Goal: Task Accomplishment & Management: Manage account settings

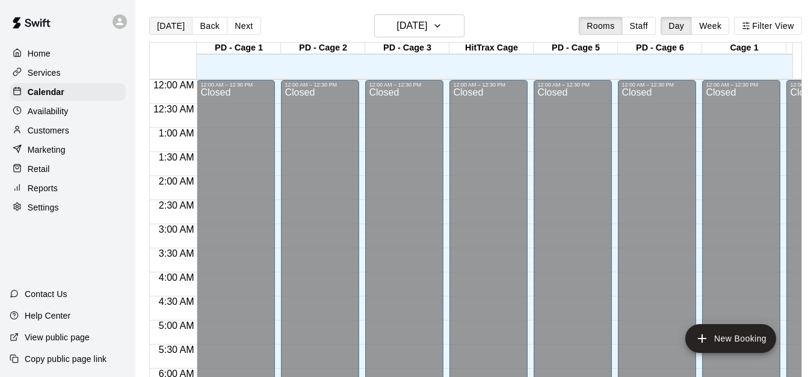
scroll to position [390, 0]
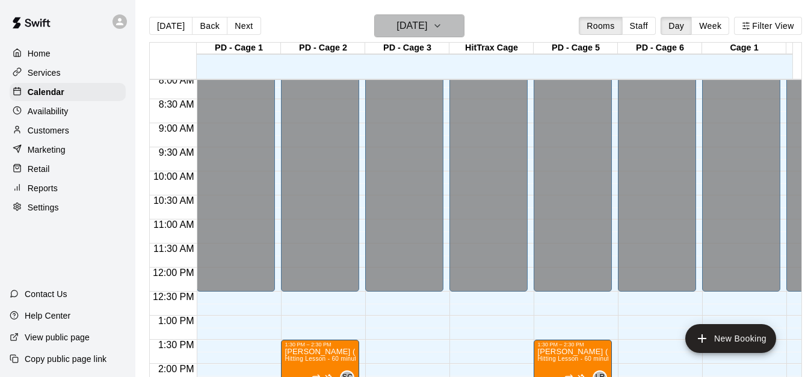
click at [415, 21] on h6 "[DATE]" at bounding box center [412, 25] width 31 height 17
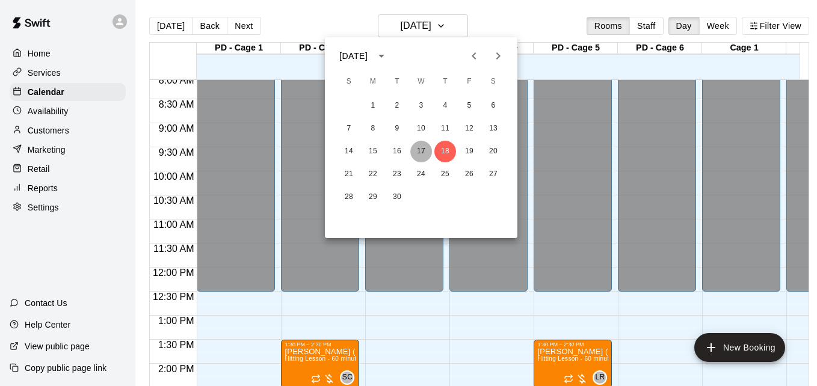
click at [417, 151] on button "17" at bounding box center [422, 152] width 22 height 22
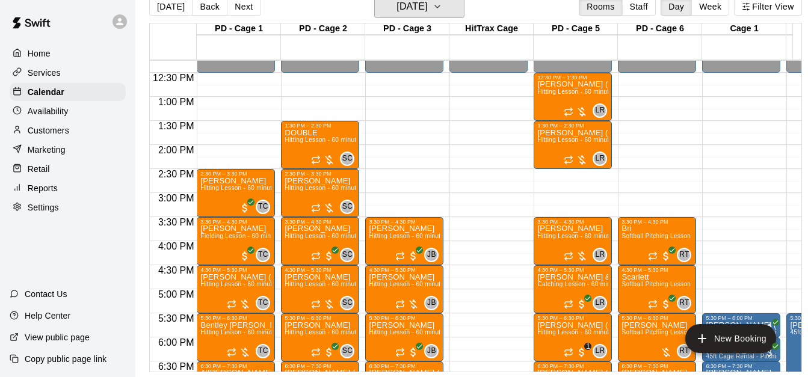
scroll to position [583, 0]
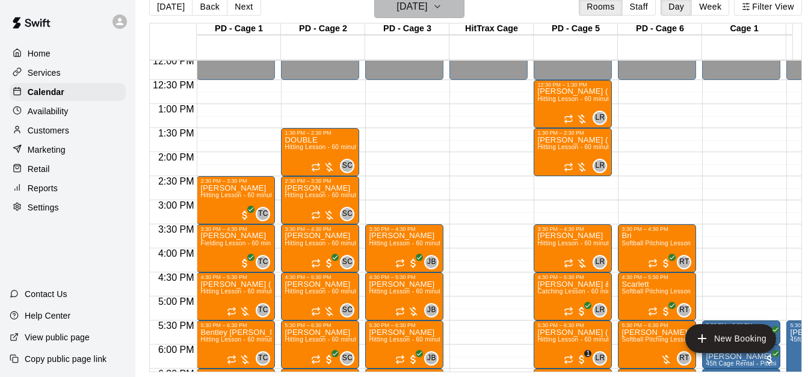
click at [465, 7] on button "[DATE]" at bounding box center [419, 6] width 90 height 23
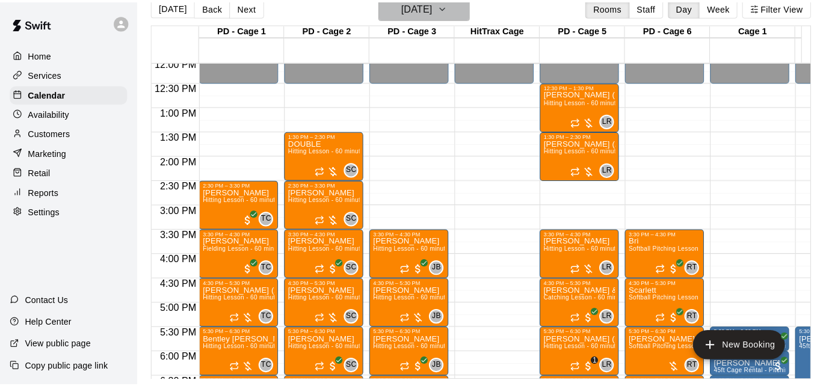
scroll to position [19, 0]
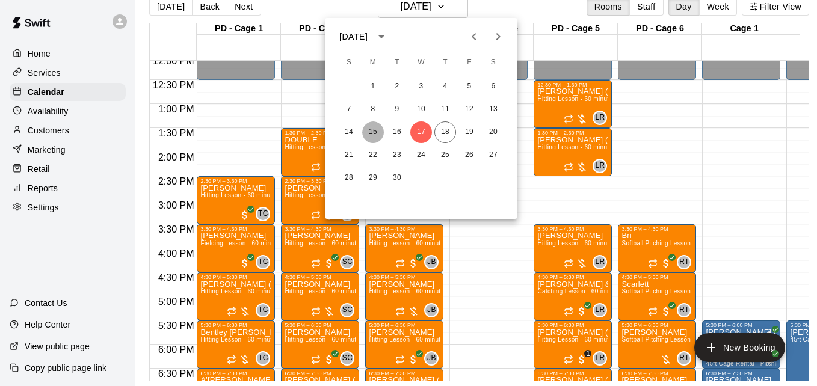
click at [376, 134] on button "15" at bounding box center [373, 133] width 22 height 22
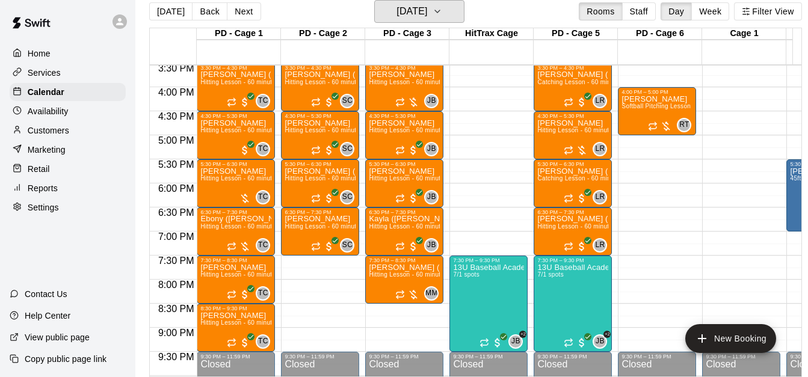
scroll to position [751, 0]
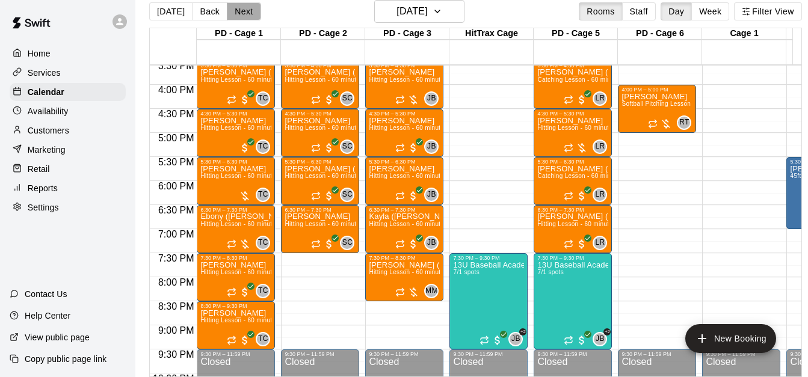
click at [246, 12] on button "Next" at bounding box center [244, 11] width 34 height 18
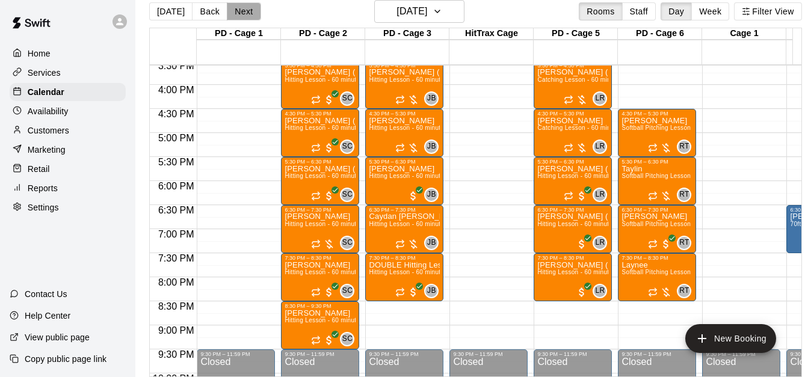
click at [246, 9] on button "Next" at bounding box center [244, 11] width 34 height 18
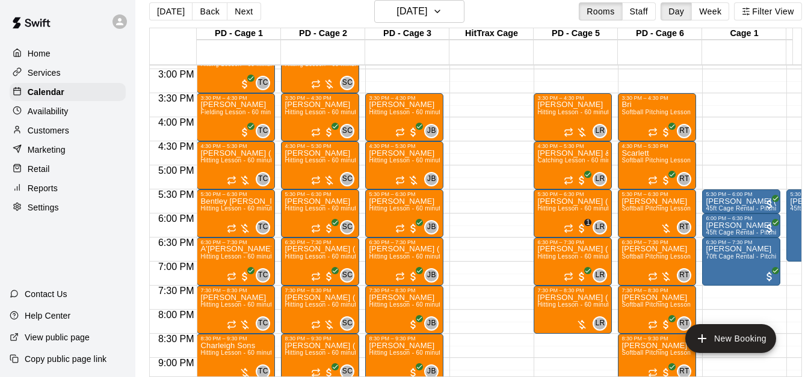
scroll to position [727, 0]
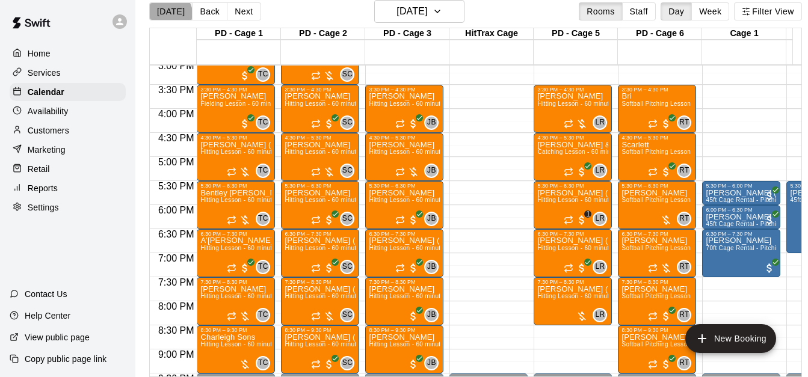
click at [170, 13] on button "[DATE]" at bounding box center [170, 11] width 43 height 18
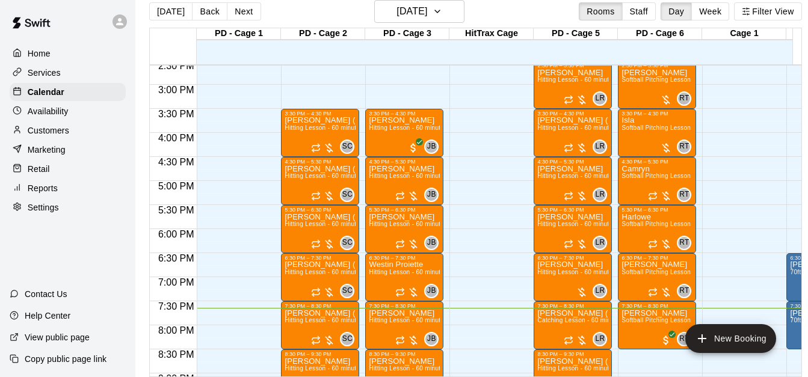
scroll to position [679, 0]
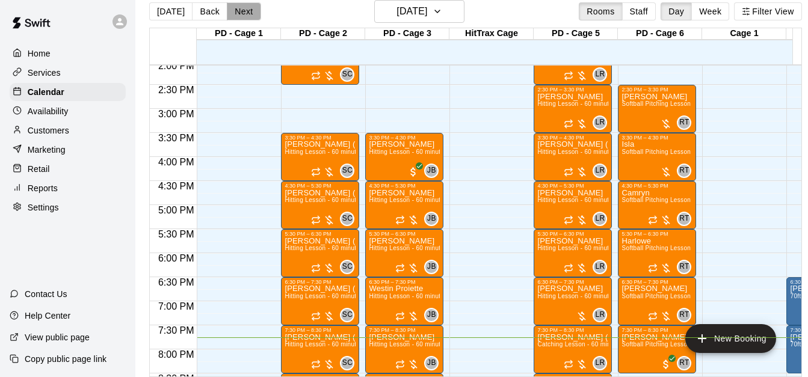
click at [255, 10] on button "Next" at bounding box center [244, 11] width 34 height 18
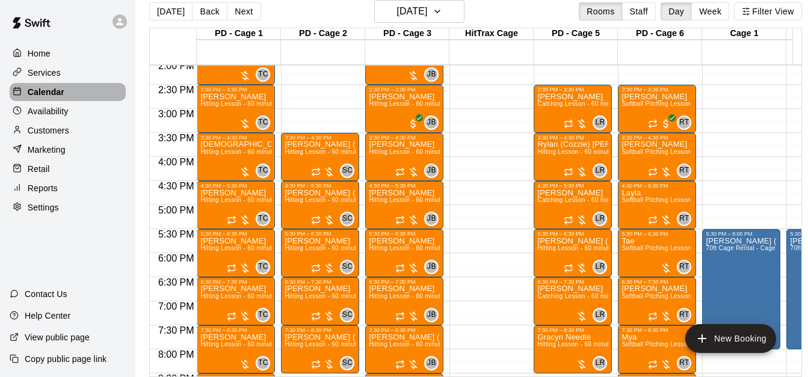
click at [88, 93] on div "Calendar" at bounding box center [68, 92] width 116 height 18
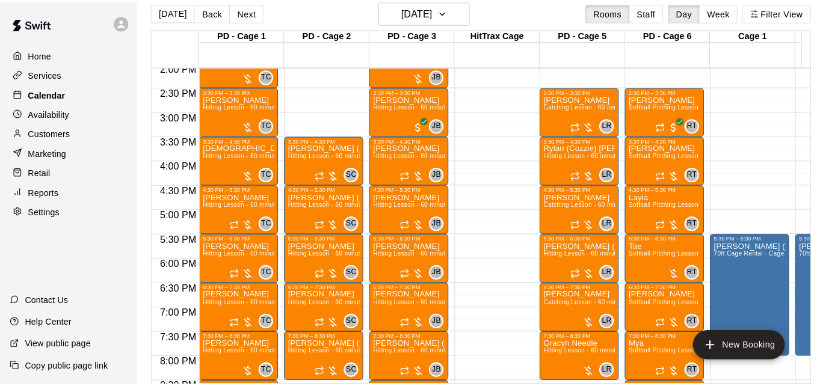
scroll to position [0, 0]
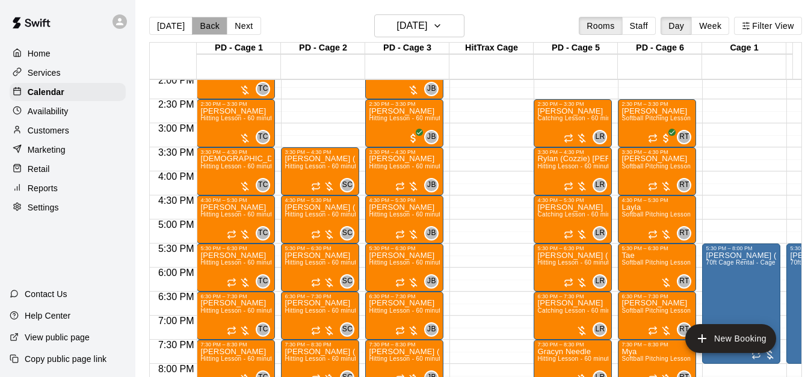
click at [204, 30] on button "Back" at bounding box center [210, 26] width 36 height 18
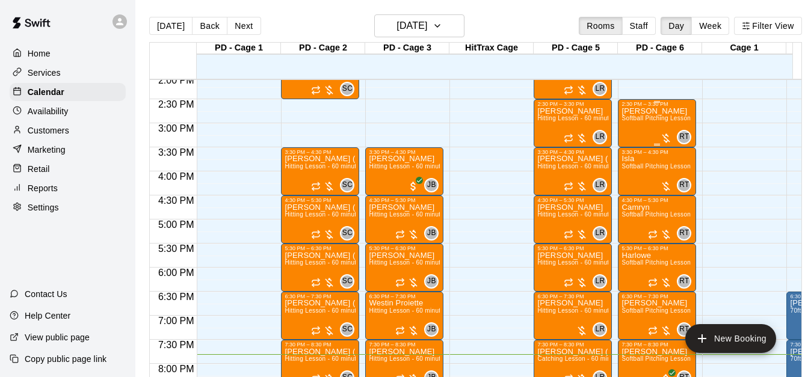
click at [653, 126] on div "[PERSON_NAME] Softball Pitching Lesson - 60 minutes" at bounding box center [657, 295] width 71 height 377
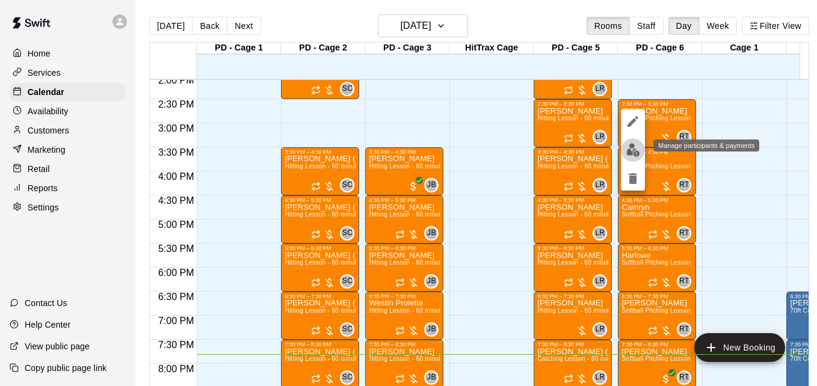
click at [635, 156] on img "edit" at bounding box center [634, 150] width 14 height 14
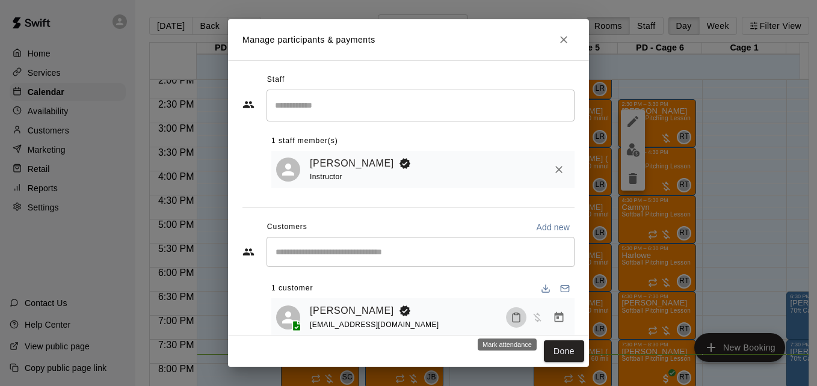
click at [513, 320] on button "Mark attendance" at bounding box center [516, 318] width 20 height 20
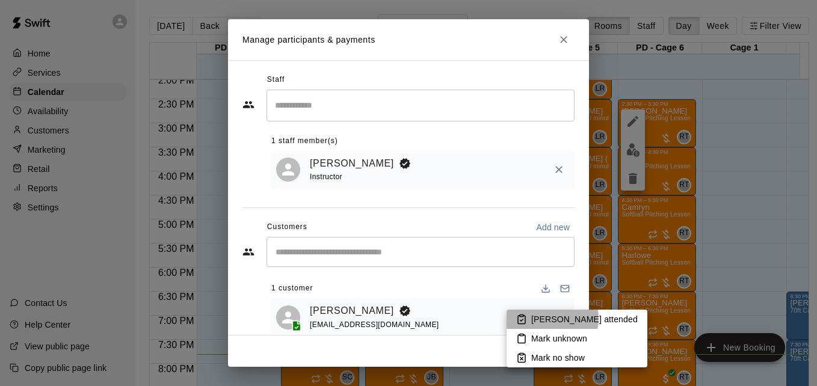
click at [547, 319] on p "[PERSON_NAME] attended" at bounding box center [585, 320] width 107 height 12
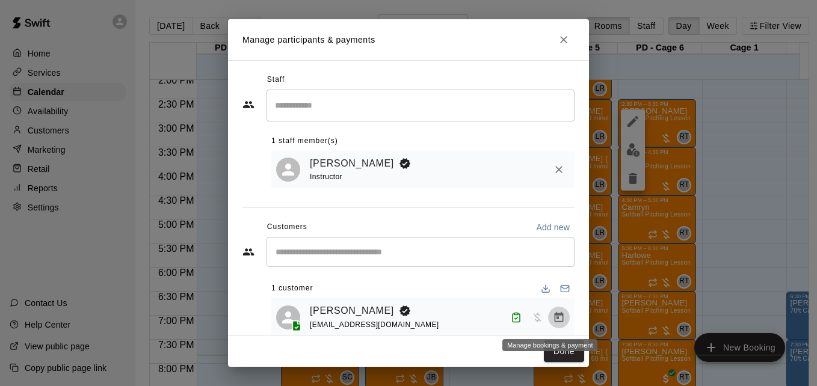
click at [548, 329] on button "Manage bookings & payment" at bounding box center [559, 318] width 22 height 22
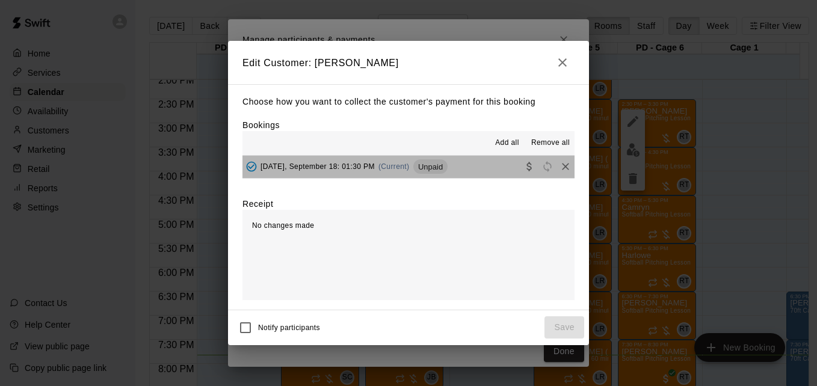
click at [481, 176] on button "[DATE], September 18: 01:30 PM (Current) Unpaid" at bounding box center [409, 167] width 332 height 22
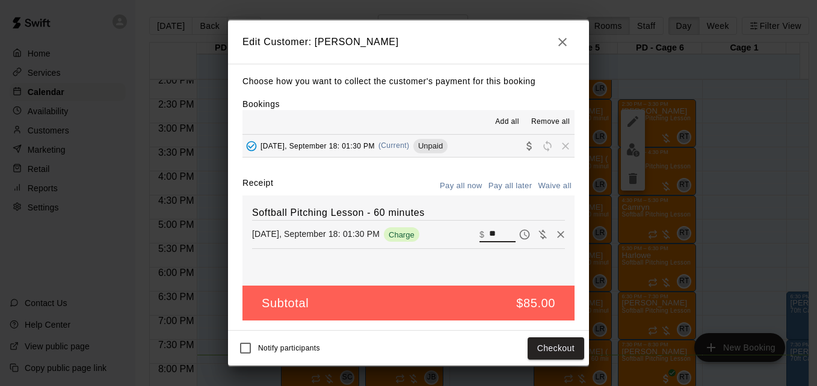
click at [494, 232] on input "**" at bounding box center [502, 235] width 26 height 16
type input "*"
type input "**"
click at [559, 344] on button "Checkout" at bounding box center [556, 349] width 57 height 22
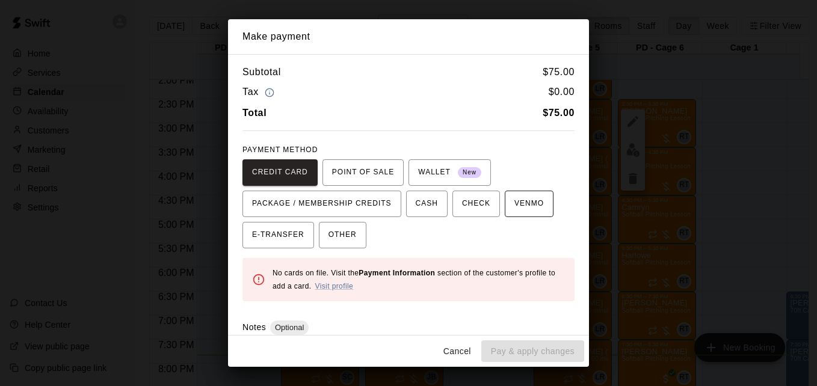
click at [530, 208] on span "VENMO" at bounding box center [529, 203] width 29 height 19
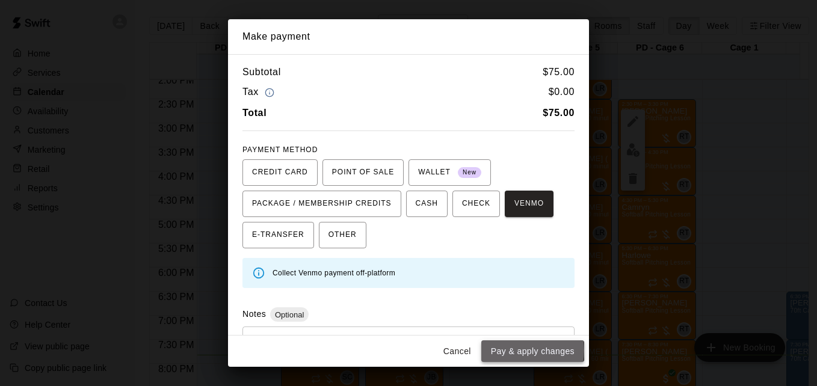
click at [521, 350] on button "Pay & apply changes" at bounding box center [533, 352] width 103 height 22
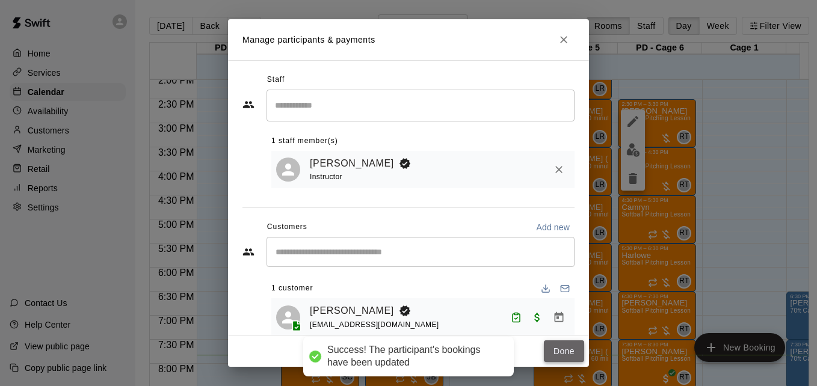
click at [562, 348] on button "Done" at bounding box center [564, 352] width 40 height 22
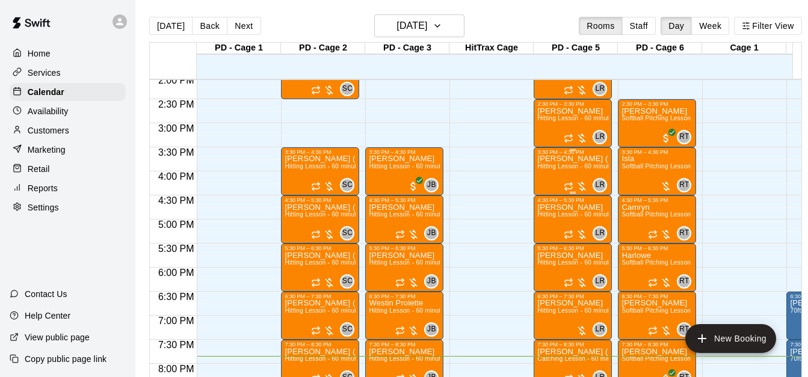
click at [575, 159] on p "[PERSON_NAME] ([PERSON_NAME]) [PERSON_NAME]" at bounding box center [573, 159] width 71 height 0
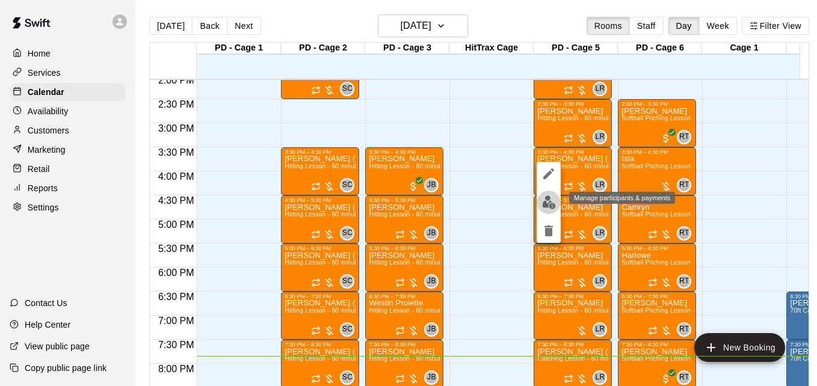
click at [552, 202] on img "edit" at bounding box center [549, 203] width 14 height 14
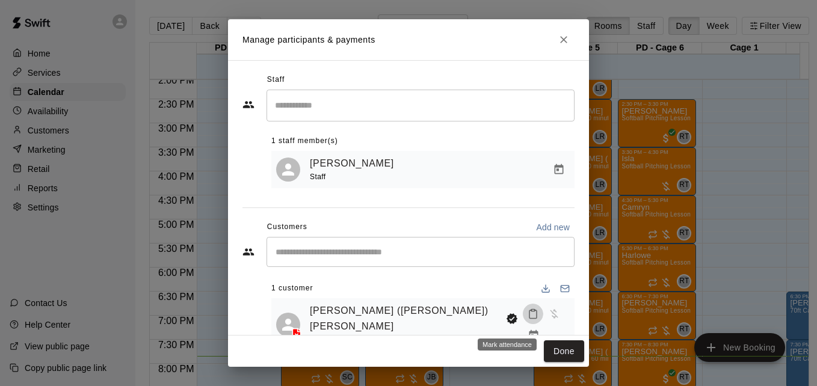
click at [523, 321] on button "Mark attendance" at bounding box center [533, 314] width 20 height 20
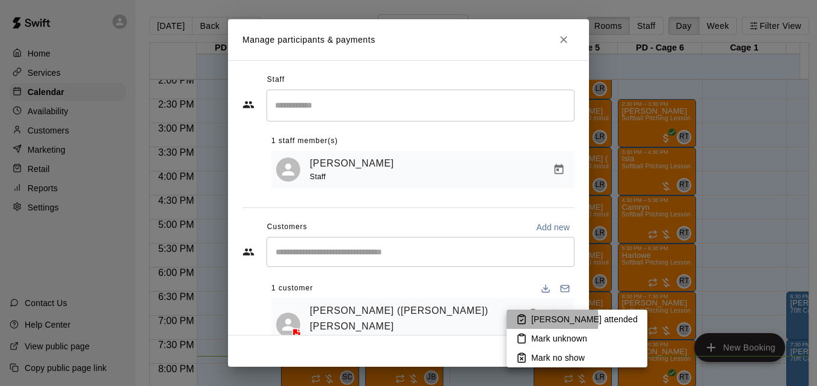
click at [541, 320] on p "[PERSON_NAME] attended" at bounding box center [585, 320] width 107 height 12
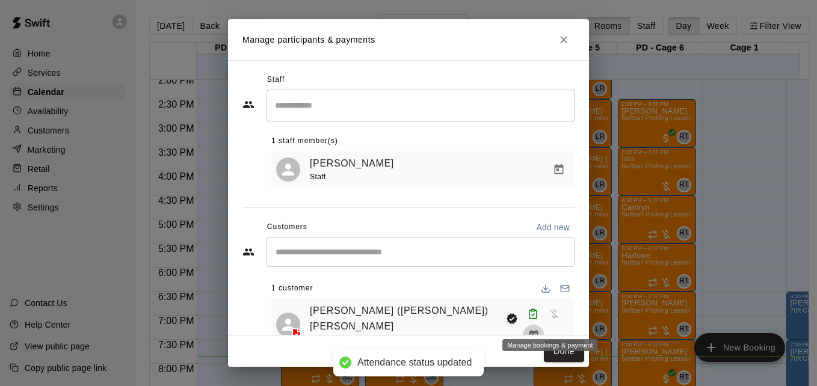
click at [538, 330] on icon "Manage bookings & payment" at bounding box center [533, 335] width 9 height 10
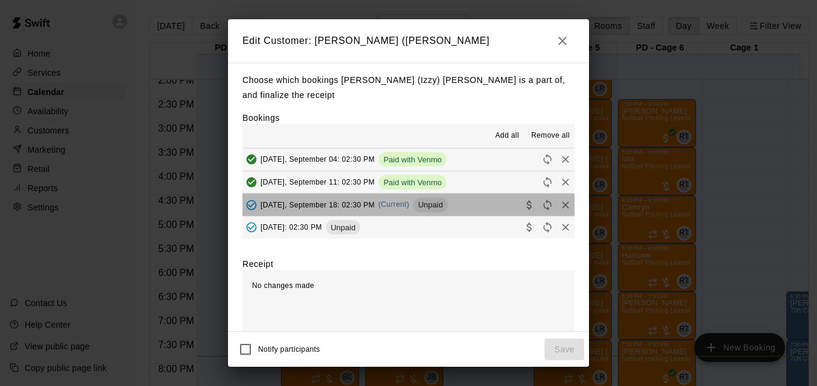
click at [478, 205] on button "[DATE], September 18: 02:30 PM (Current) Unpaid" at bounding box center [409, 205] width 332 height 22
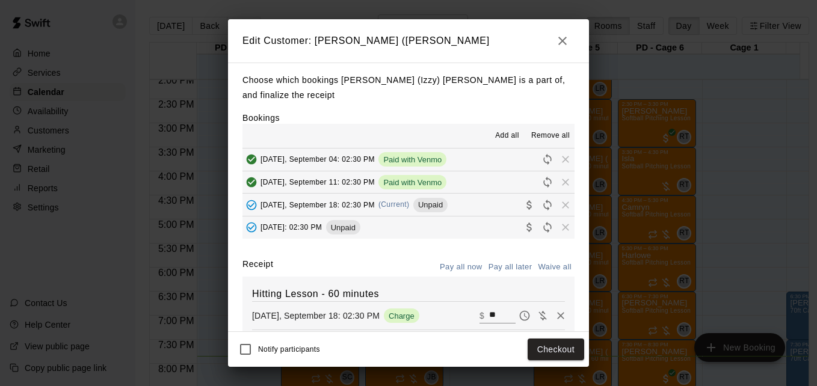
click at [491, 317] on input "**" at bounding box center [502, 316] width 26 height 16
type input "**"
click at [545, 346] on button "Checkout" at bounding box center [556, 350] width 57 height 22
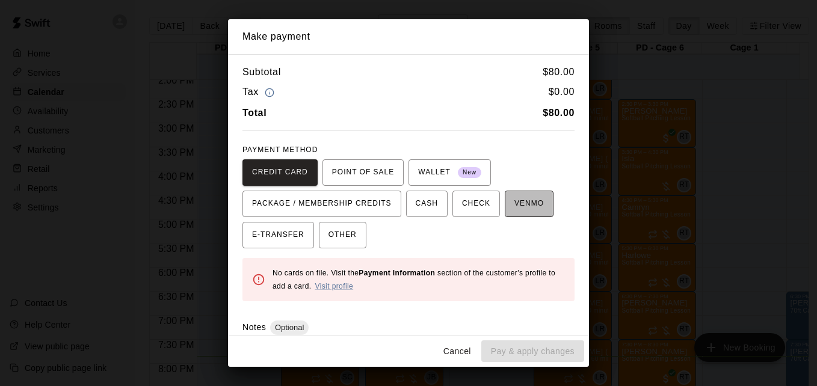
click at [515, 212] on span "VENMO" at bounding box center [529, 203] width 29 height 19
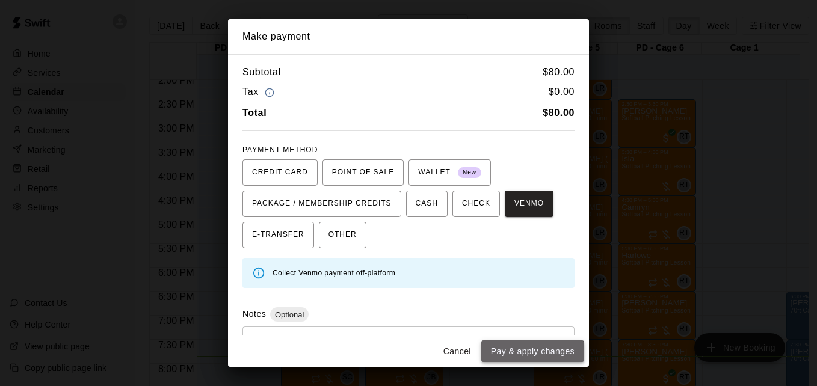
click at [514, 355] on button "Pay & apply changes" at bounding box center [533, 352] width 103 height 22
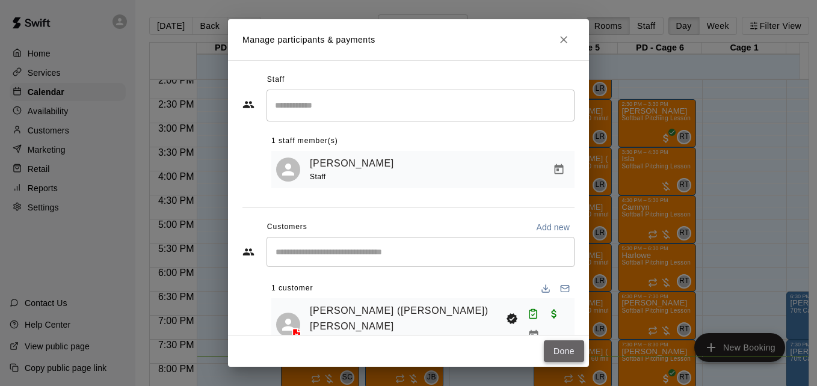
click at [559, 352] on button "Done" at bounding box center [564, 352] width 40 height 22
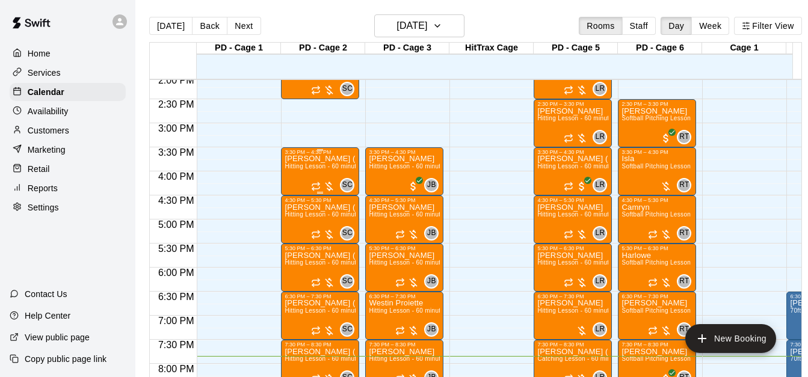
click at [309, 168] on span "Hitting Lesson - 60 minutes" at bounding box center [324, 166] width 78 height 7
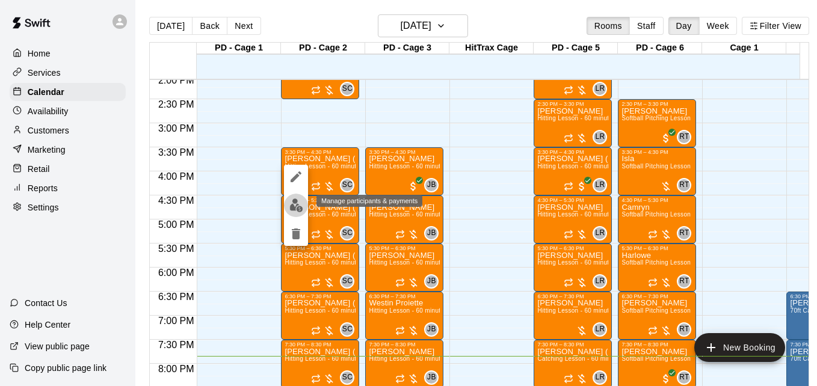
click at [299, 210] on img "edit" at bounding box center [297, 206] width 14 height 14
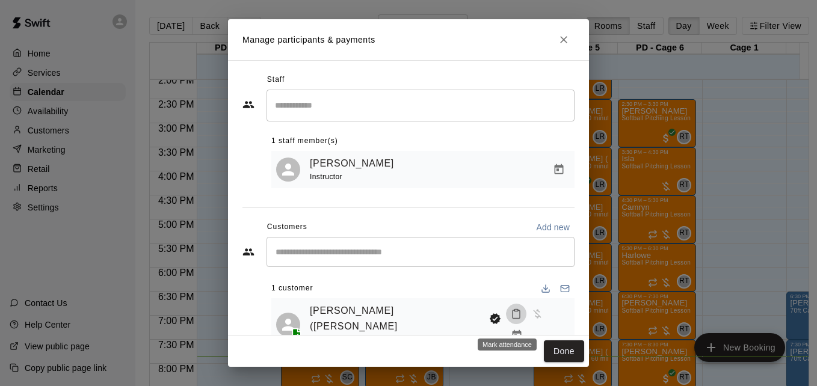
click at [515, 312] on rect "Mark attendance" at bounding box center [517, 311] width 4 height 2
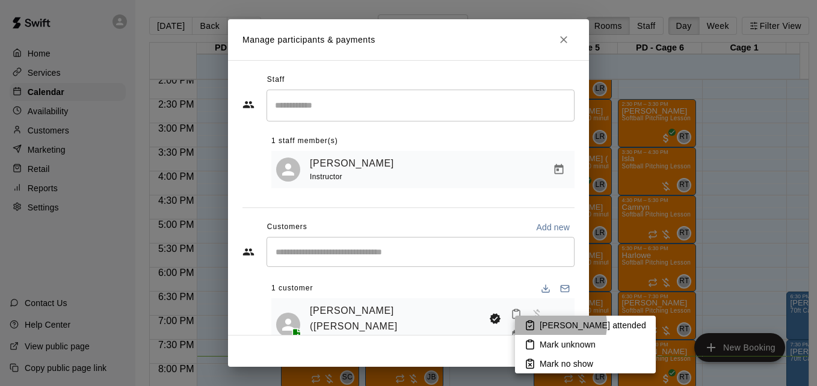
click at [553, 325] on p "[PERSON_NAME] attended" at bounding box center [593, 326] width 107 height 12
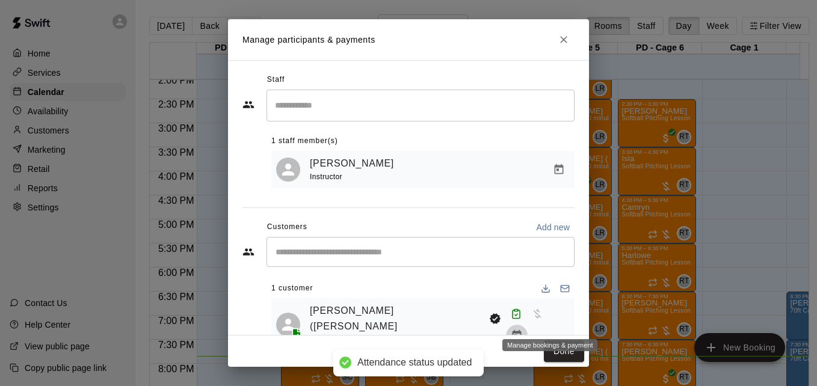
click at [522, 330] on icon "Manage bookings & payment" at bounding box center [517, 335] width 9 height 10
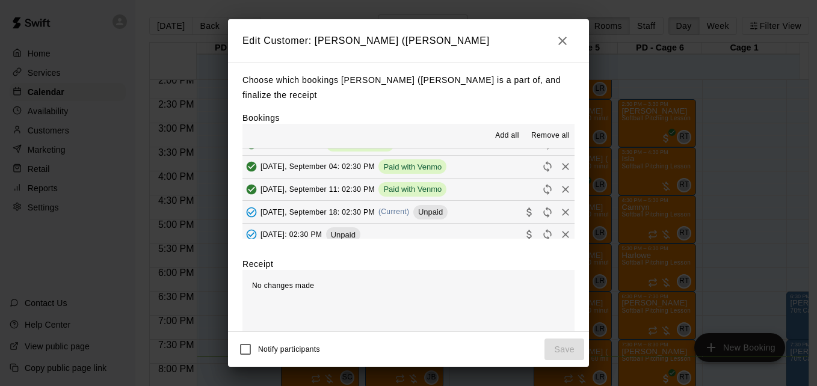
scroll to position [289, 0]
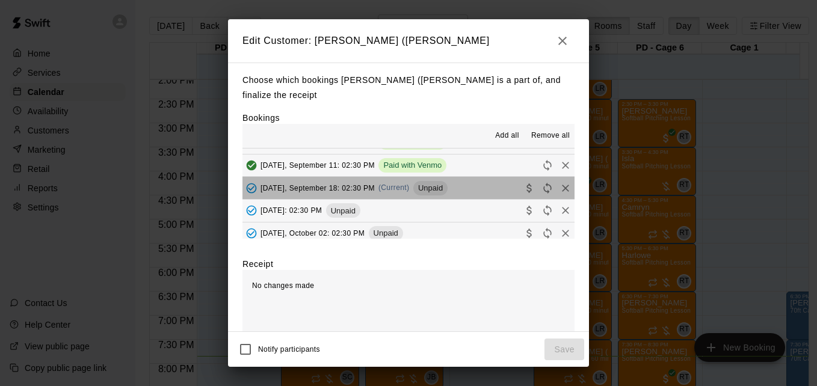
click at [473, 184] on button "[DATE], September 18: 02:30 PM (Current) Unpaid" at bounding box center [409, 188] width 332 height 22
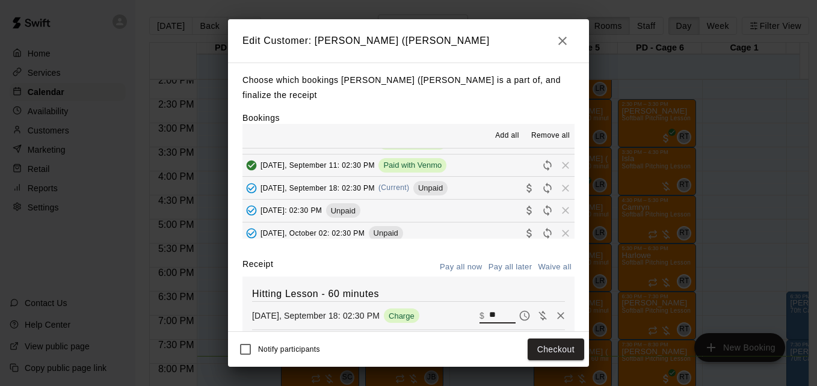
click at [489, 315] on input "**" at bounding box center [502, 316] width 26 height 16
type input "**"
click at [544, 348] on button "Checkout" at bounding box center [556, 350] width 57 height 22
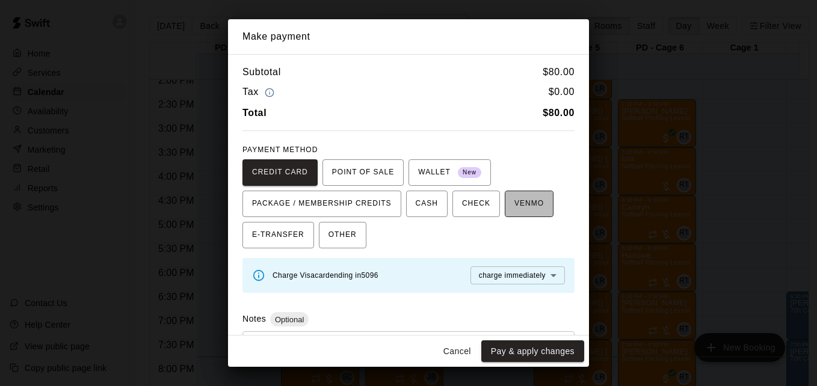
click at [515, 209] on span "VENMO" at bounding box center [529, 203] width 29 height 19
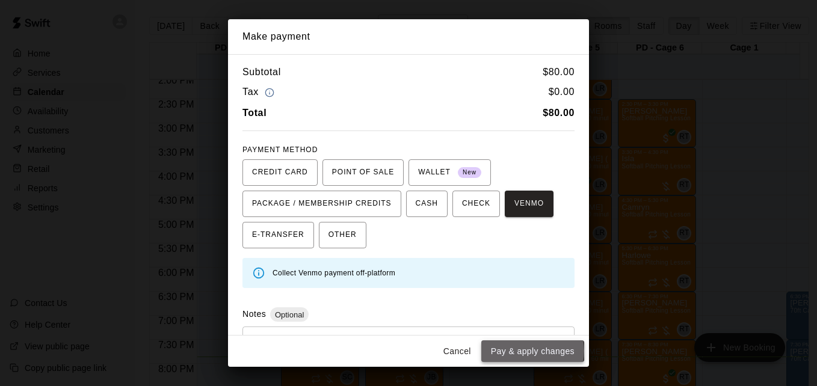
click at [534, 351] on button "Pay & apply changes" at bounding box center [533, 352] width 103 height 22
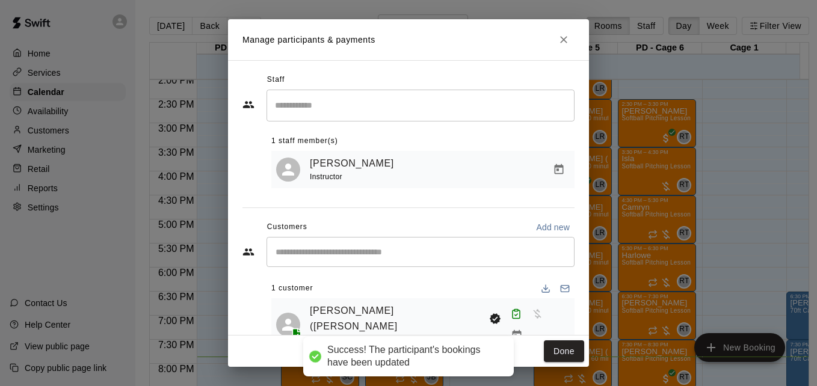
scroll to position [0, 0]
click at [552, 352] on button "Done" at bounding box center [564, 352] width 40 height 22
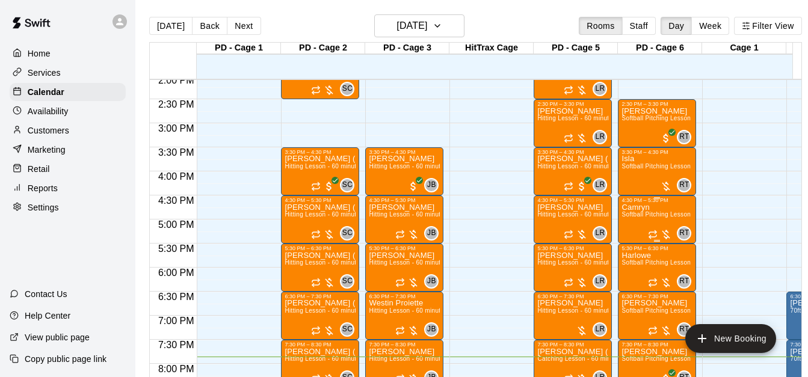
click at [652, 216] on span "Softball Pitching Lesson - 60 minutes" at bounding box center [675, 214] width 107 height 7
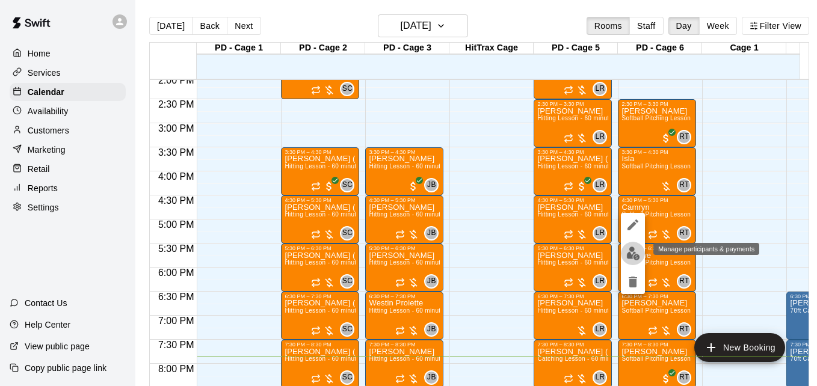
click at [634, 252] on img "edit" at bounding box center [634, 254] width 14 height 14
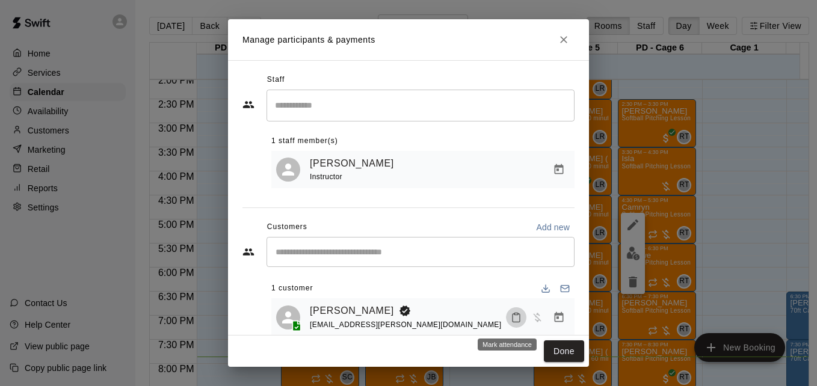
click at [511, 317] on icon "Mark attendance" at bounding box center [516, 317] width 11 height 11
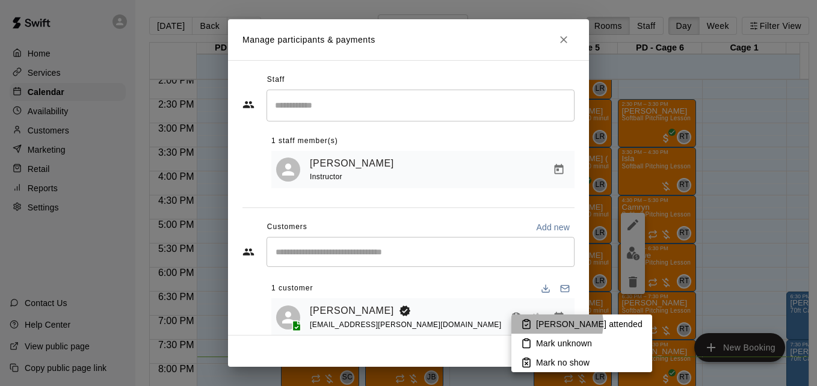
click at [557, 324] on p "[PERSON_NAME] attended" at bounding box center [589, 324] width 107 height 12
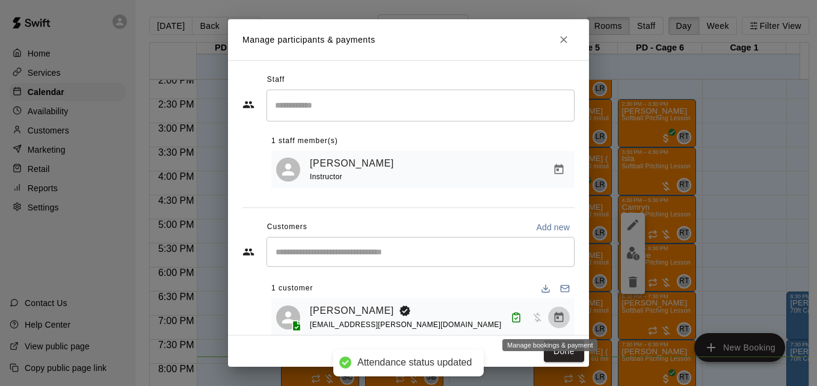
click at [553, 323] on icon "Manage bookings & payment" at bounding box center [559, 318] width 12 height 12
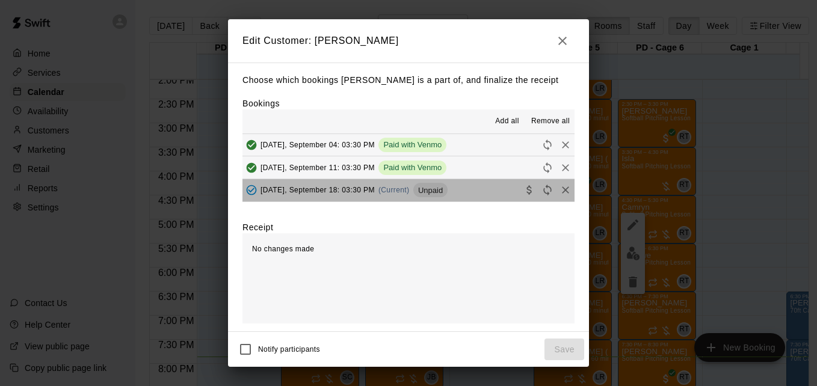
click at [474, 202] on button "[DATE], September 18: 03:30 PM (Current) Unpaid" at bounding box center [409, 190] width 332 height 22
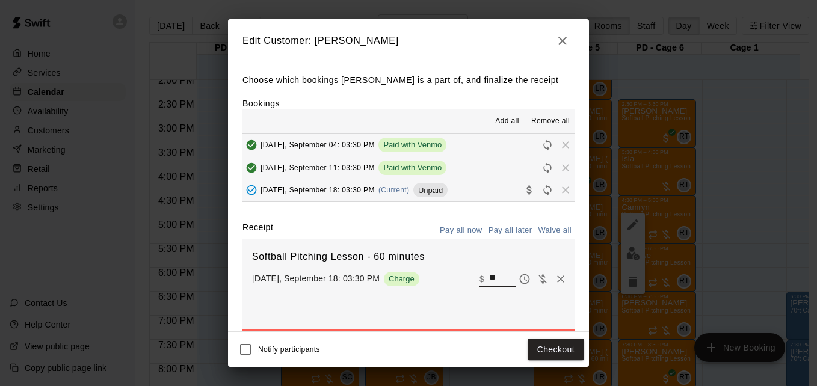
click at [490, 278] on input "**" at bounding box center [502, 279] width 26 height 16
type input "**"
click at [559, 349] on button "Checkout" at bounding box center [556, 350] width 57 height 22
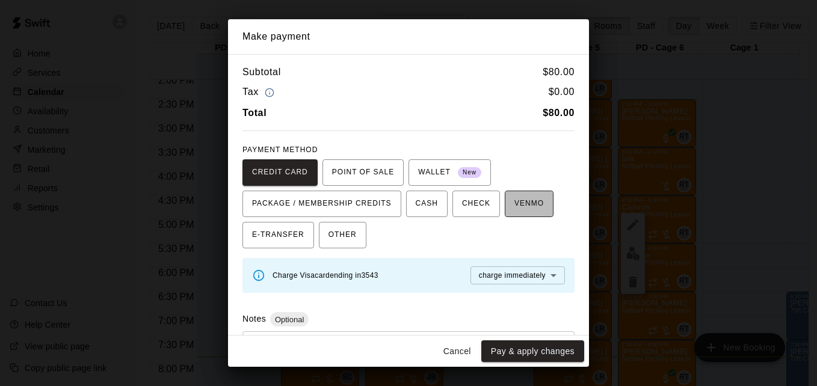
click at [515, 205] on span "VENMO" at bounding box center [529, 203] width 29 height 19
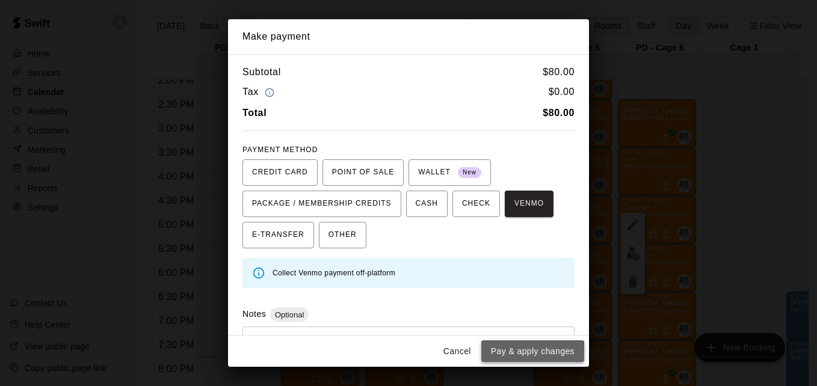
click at [524, 355] on button "Pay & apply changes" at bounding box center [533, 352] width 103 height 22
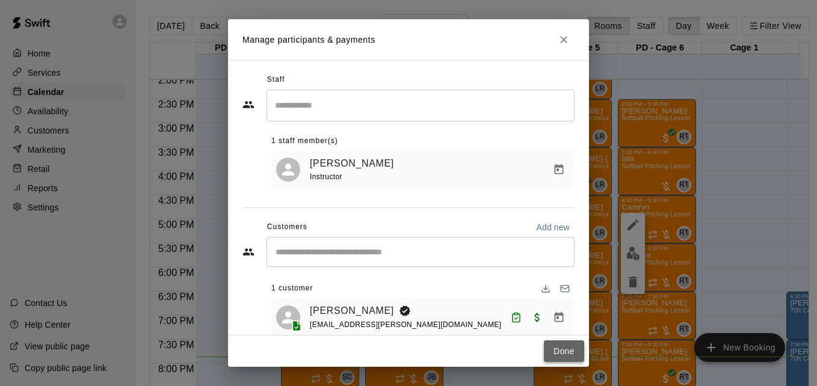
click at [560, 355] on button "Done" at bounding box center [564, 352] width 40 height 22
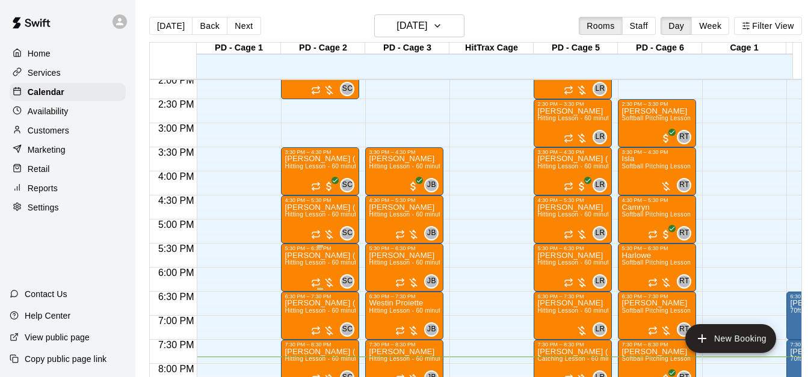
click at [309, 256] on p "[PERSON_NAME] ([PERSON_NAME]) [PERSON_NAME]" at bounding box center [320, 256] width 71 height 0
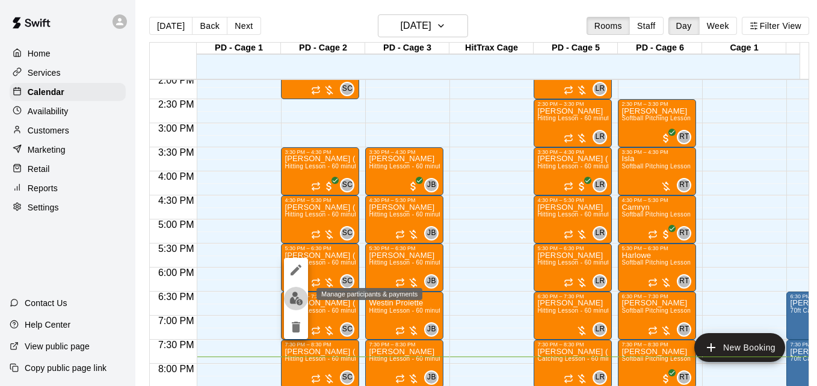
click at [297, 302] on img "edit" at bounding box center [297, 299] width 14 height 14
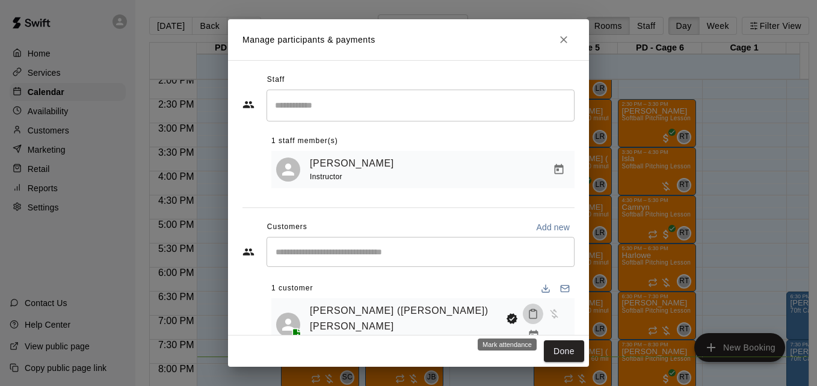
click at [523, 321] on button "Mark attendance" at bounding box center [533, 314] width 20 height 20
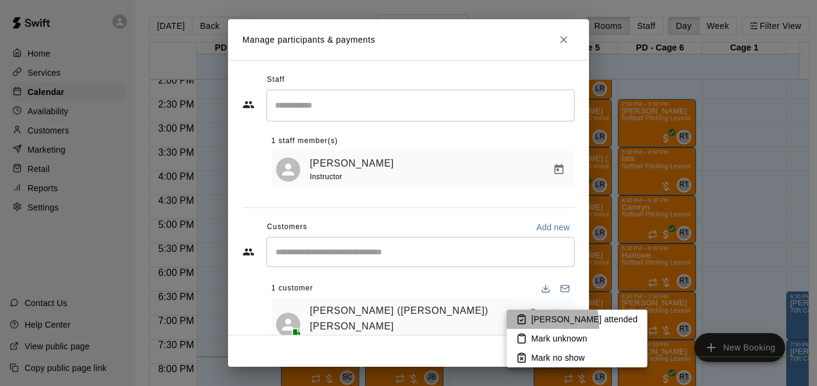
click at [544, 324] on p "[PERSON_NAME] attended" at bounding box center [585, 320] width 107 height 12
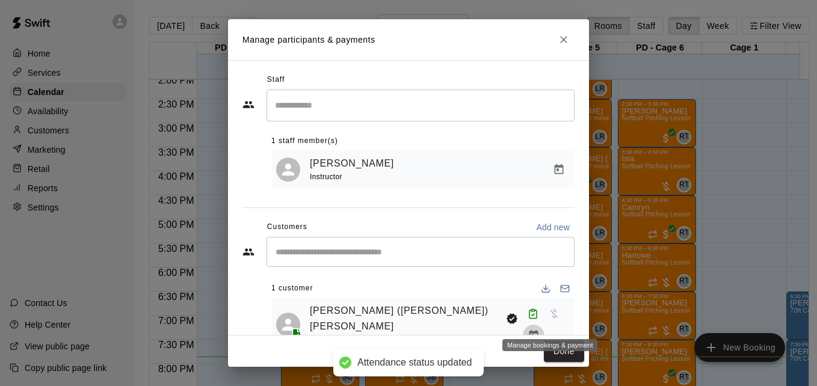
click at [538, 330] on icon "Manage bookings & payment" at bounding box center [533, 335] width 9 height 10
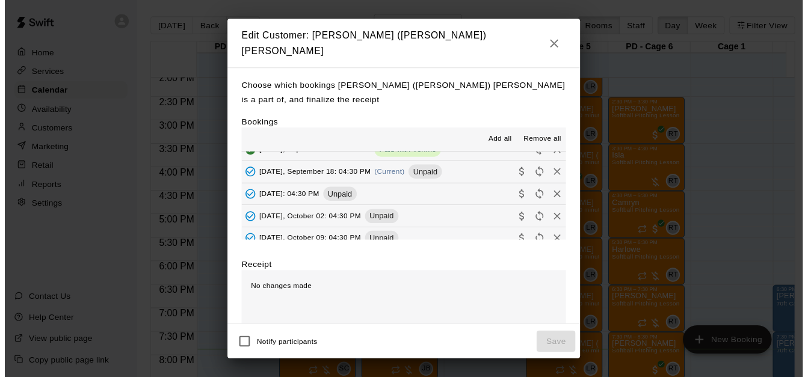
scroll to position [337, 0]
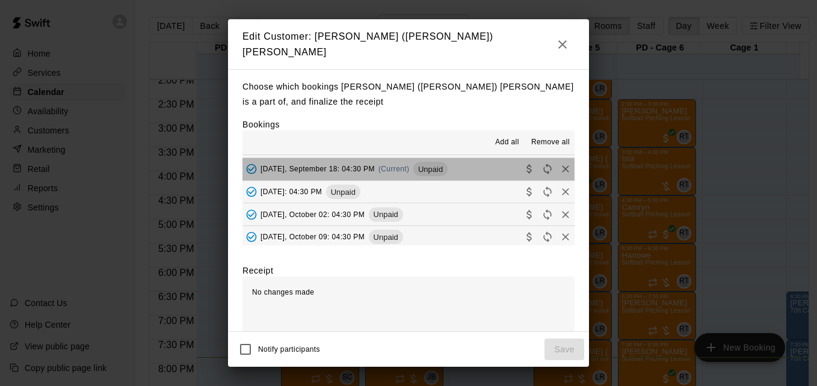
click at [484, 158] on button "[DATE], September 18: 04:30 PM (Current) Unpaid" at bounding box center [409, 169] width 332 height 22
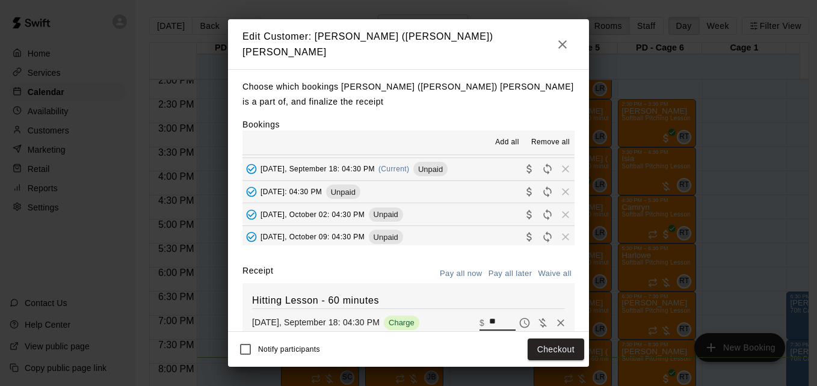
click at [489, 315] on input "**" at bounding box center [502, 323] width 26 height 16
type input "*"
type input "**"
click at [550, 346] on button "Checkout" at bounding box center [556, 350] width 57 height 22
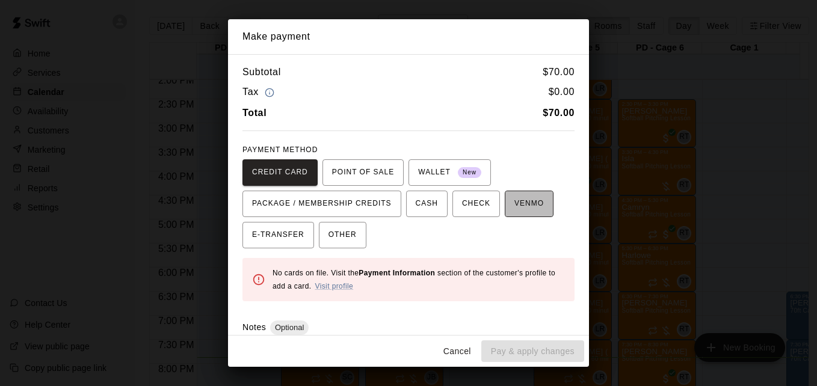
click at [536, 196] on button "VENMO" at bounding box center [529, 204] width 49 height 26
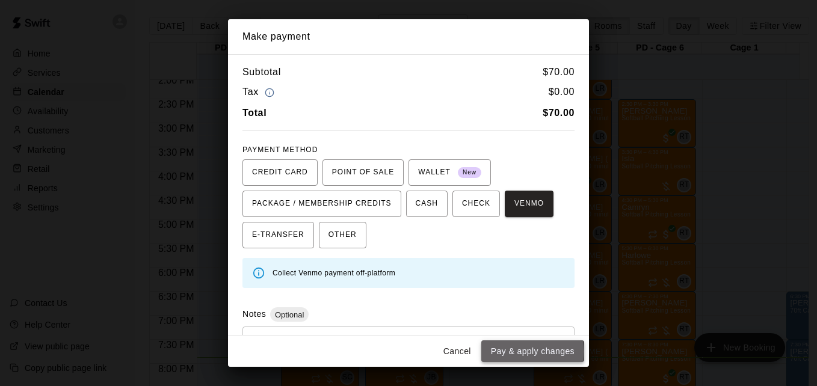
click at [516, 352] on button "Pay & apply changes" at bounding box center [533, 352] width 103 height 22
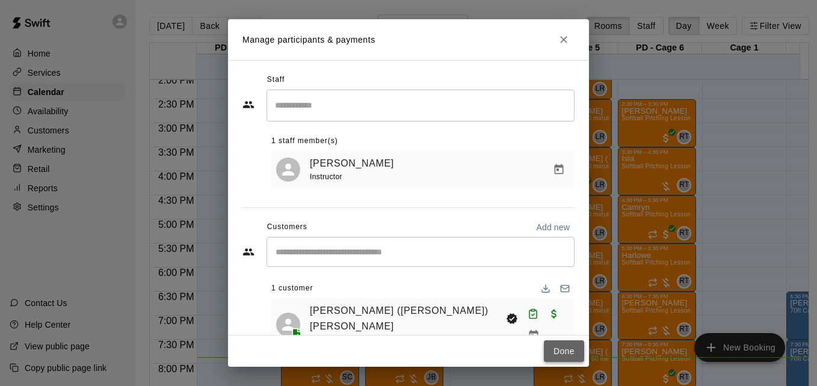
click at [560, 355] on button "Done" at bounding box center [564, 352] width 40 height 22
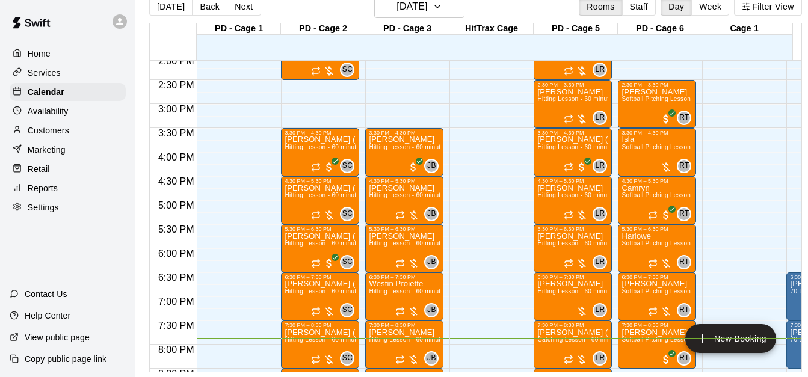
scroll to position [28, 0]
click at [400, 284] on p "Westin Proiette" at bounding box center [404, 284] width 71 height 0
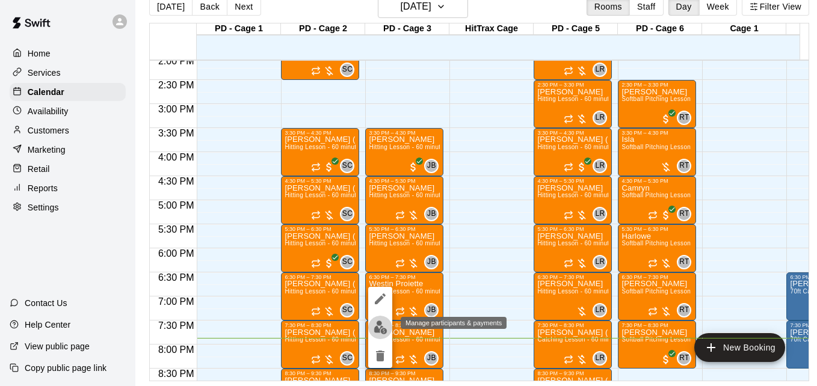
click at [380, 332] on img "edit" at bounding box center [381, 328] width 14 height 14
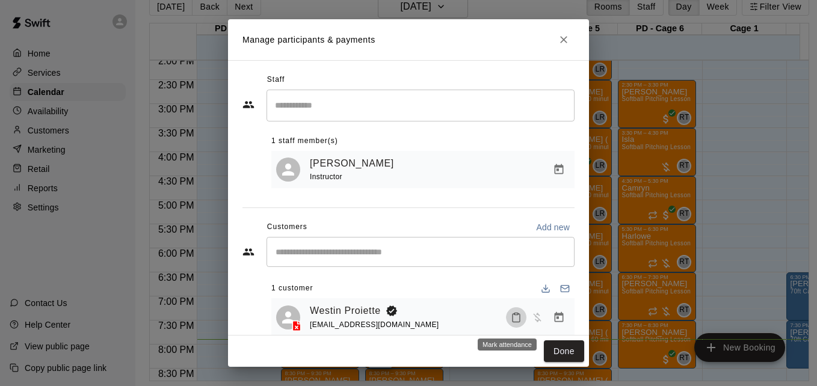
click at [511, 323] on icon "Mark attendance" at bounding box center [516, 317] width 11 height 11
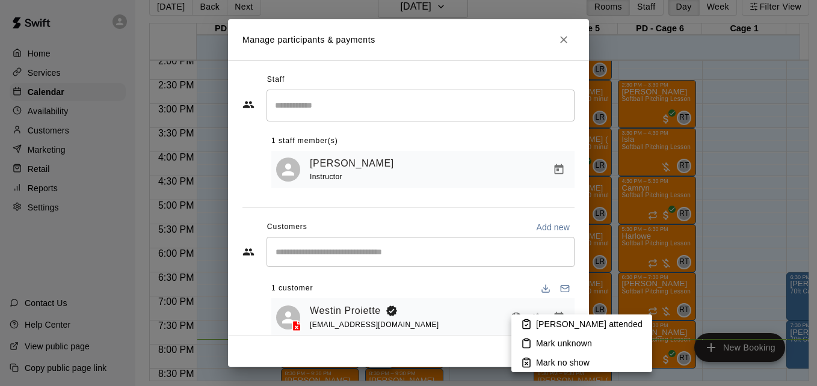
click at [537, 327] on p "[PERSON_NAME] attended" at bounding box center [589, 324] width 107 height 12
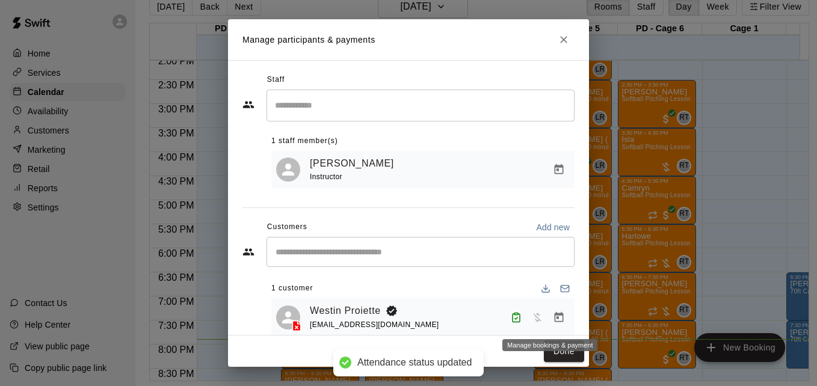
click at [555, 318] on icon "Manage bookings & payment" at bounding box center [559, 317] width 9 height 10
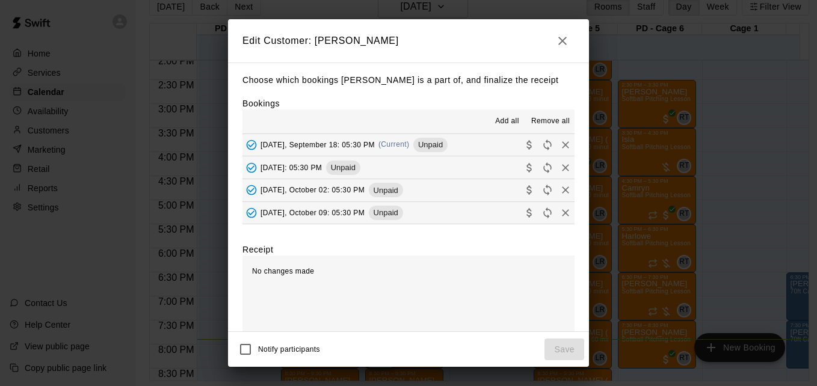
click at [474, 146] on button "[DATE], September 18: 05:30 PM (Current) Unpaid" at bounding box center [409, 145] width 332 height 22
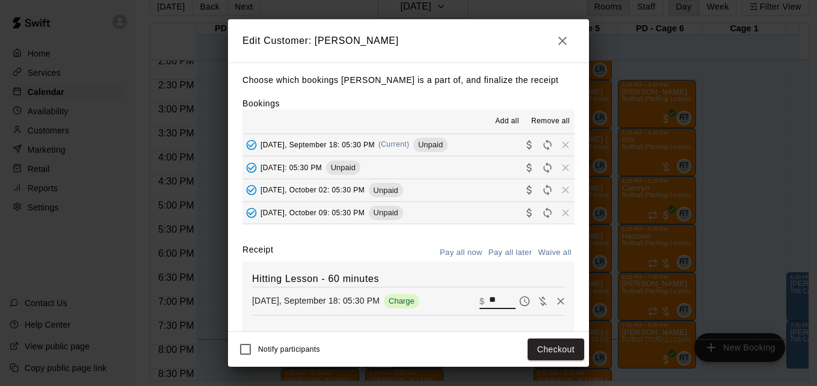
click at [489, 305] on input "**" at bounding box center [502, 302] width 26 height 16
type input "*"
type input "**"
click at [556, 347] on button "Checkout" at bounding box center [556, 350] width 57 height 22
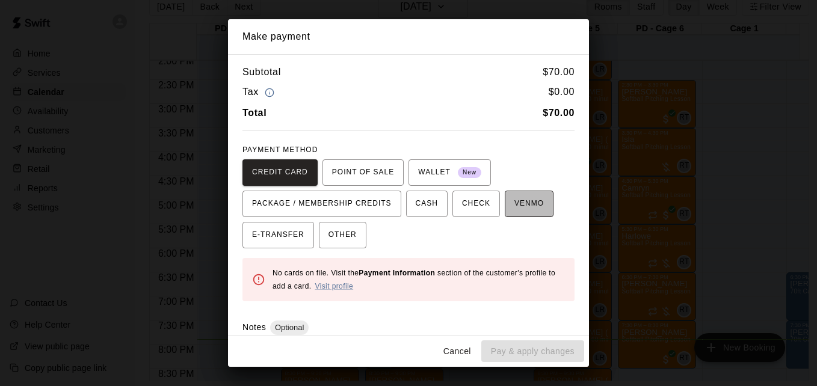
click at [515, 210] on span "VENMO" at bounding box center [529, 203] width 29 height 19
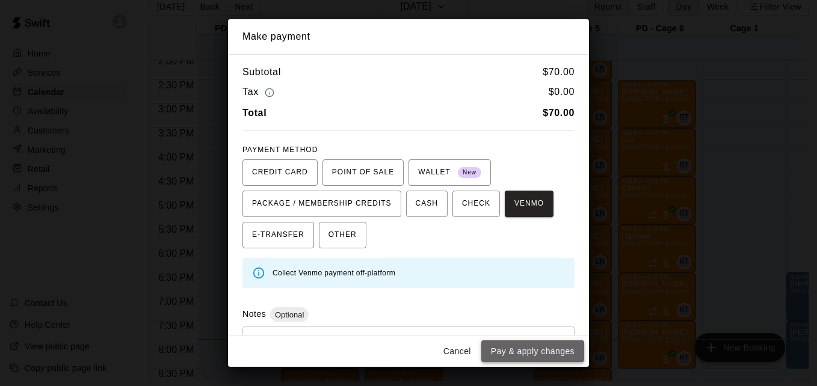
click at [536, 352] on button "Pay & apply changes" at bounding box center [533, 352] width 103 height 22
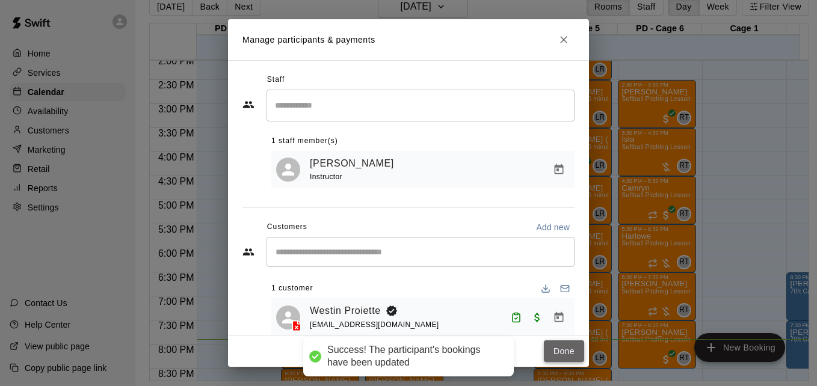
click at [561, 347] on button "Done" at bounding box center [564, 352] width 40 height 22
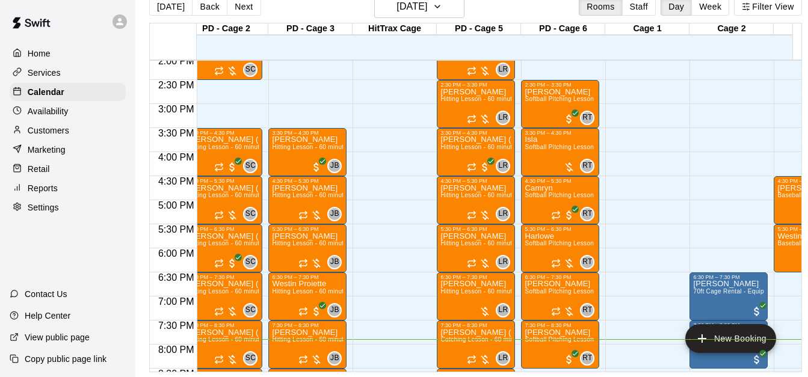
scroll to position [0, 0]
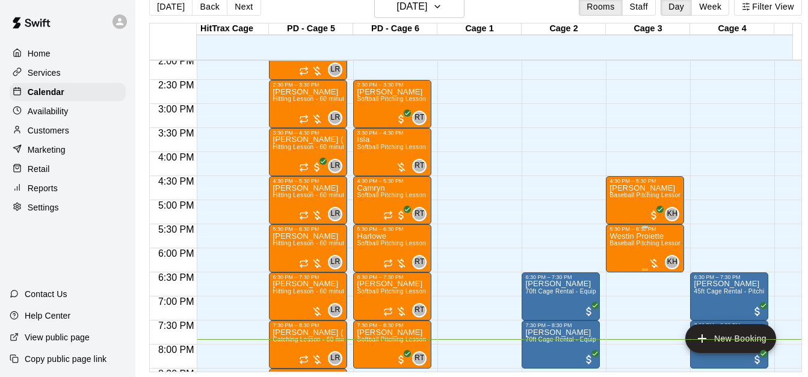
click at [630, 246] on span "Baseball Pitching Lesson - 60 minutes" at bounding box center [665, 243] width 110 height 7
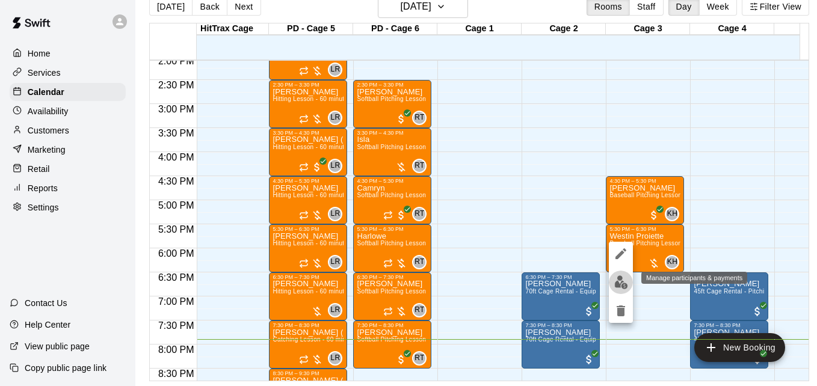
click at [621, 280] on img "edit" at bounding box center [622, 283] width 14 height 14
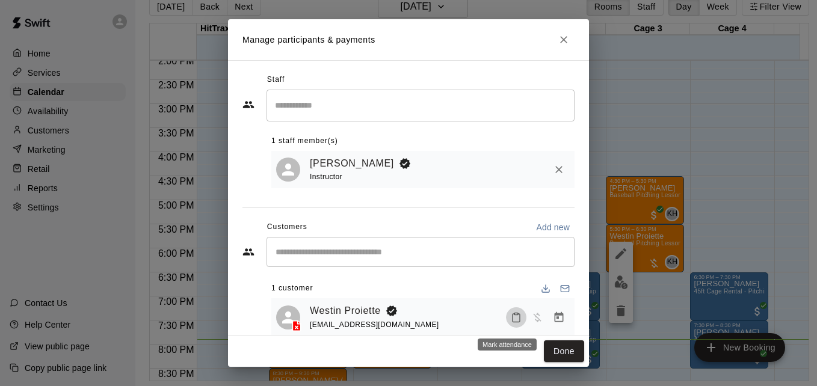
click at [511, 320] on icon "Mark attendance" at bounding box center [516, 317] width 11 height 11
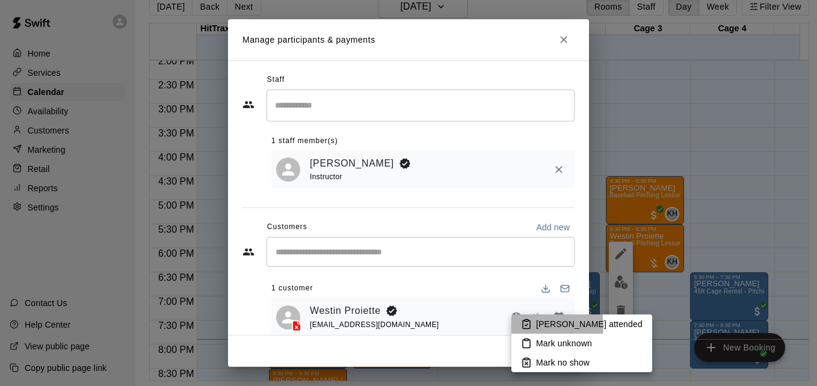
click at [538, 326] on p "[PERSON_NAME] attended" at bounding box center [589, 324] width 107 height 12
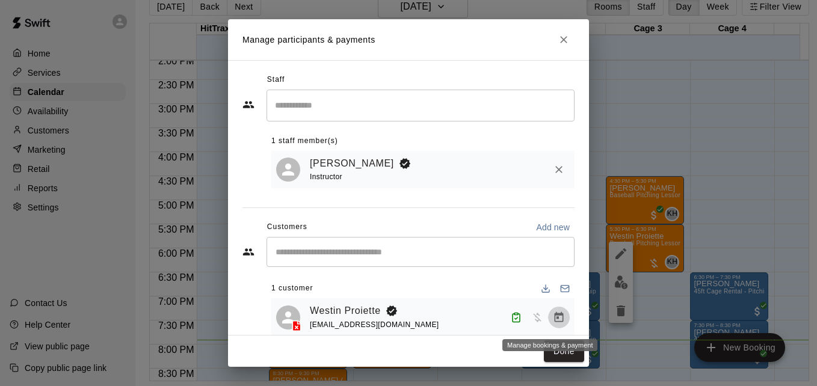
click at [553, 323] on icon "Manage bookings & payment" at bounding box center [559, 318] width 12 height 12
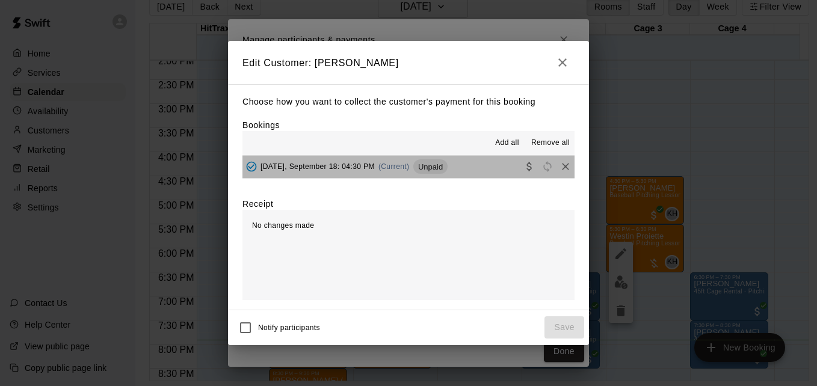
click at [471, 178] on button "[DATE], September 18: 04:30 PM (Current) Unpaid" at bounding box center [409, 167] width 332 height 22
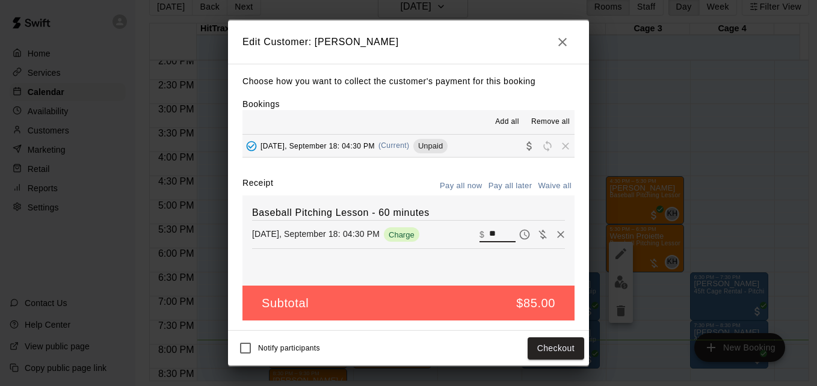
click at [491, 232] on input "**" at bounding box center [502, 235] width 26 height 16
type input "*"
type input "**"
click at [572, 358] on button "Checkout" at bounding box center [556, 349] width 57 height 22
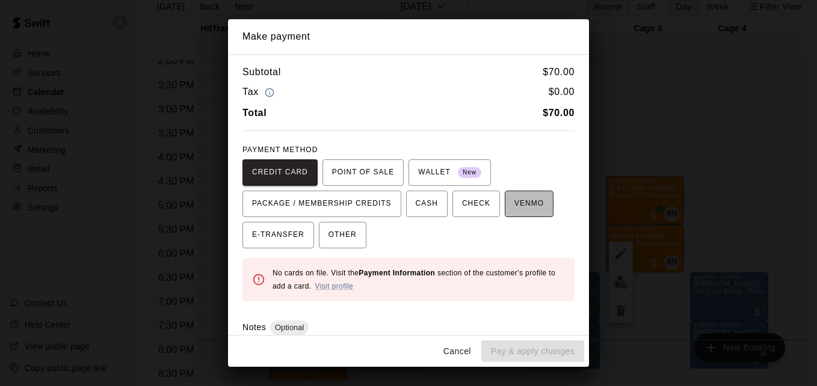
click at [518, 205] on span "VENMO" at bounding box center [529, 203] width 29 height 19
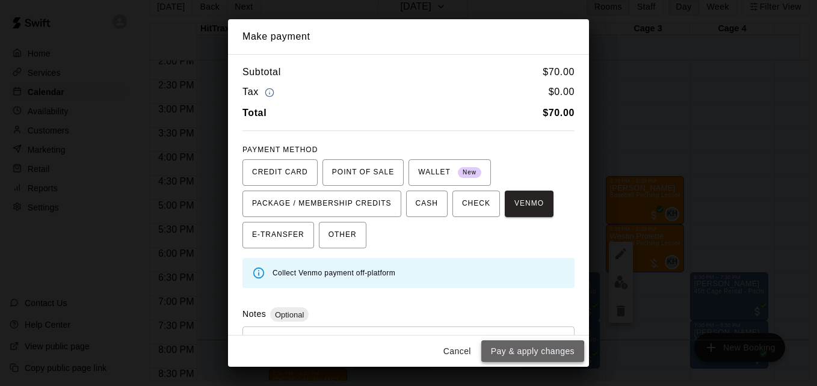
click at [523, 357] on button "Pay & apply changes" at bounding box center [533, 352] width 103 height 22
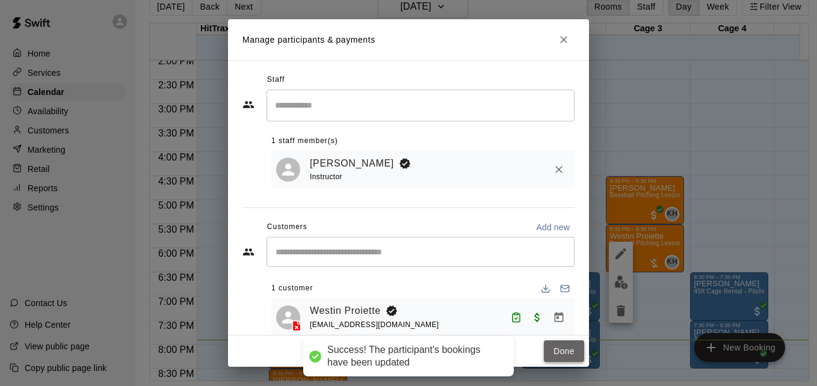
click at [556, 347] on button "Done" at bounding box center [564, 352] width 40 height 22
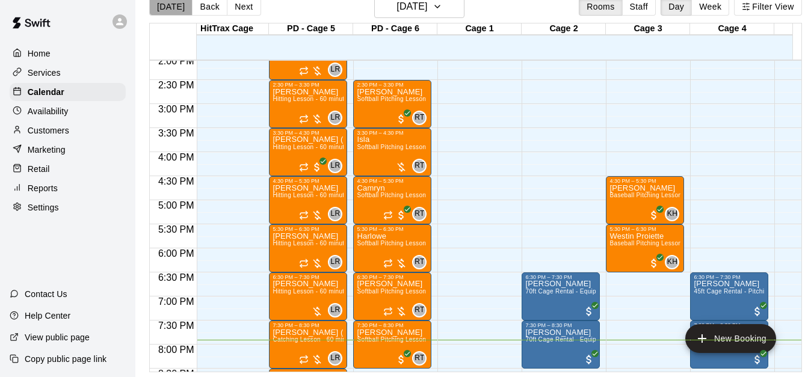
click at [173, 7] on button "[DATE]" at bounding box center [170, 7] width 43 height 18
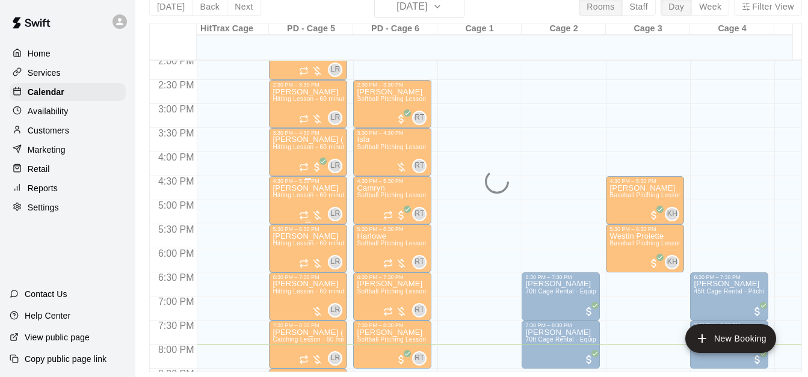
click at [302, 202] on div "[PERSON_NAME] Hitting Lesson - 60 minutes" at bounding box center [308, 372] width 71 height 377
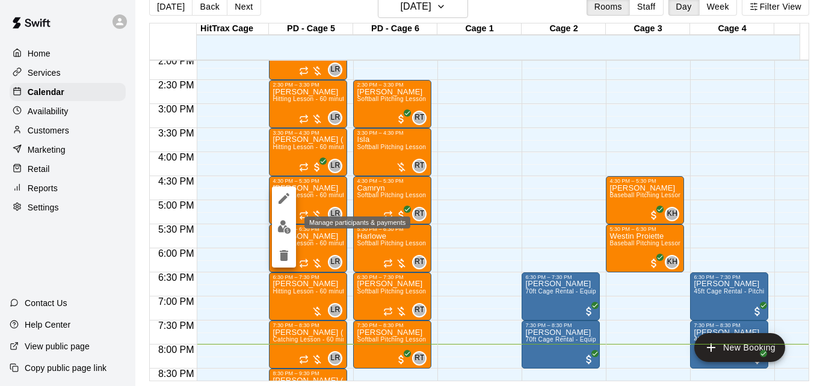
click at [284, 221] on img "edit" at bounding box center [285, 227] width 14 height 14
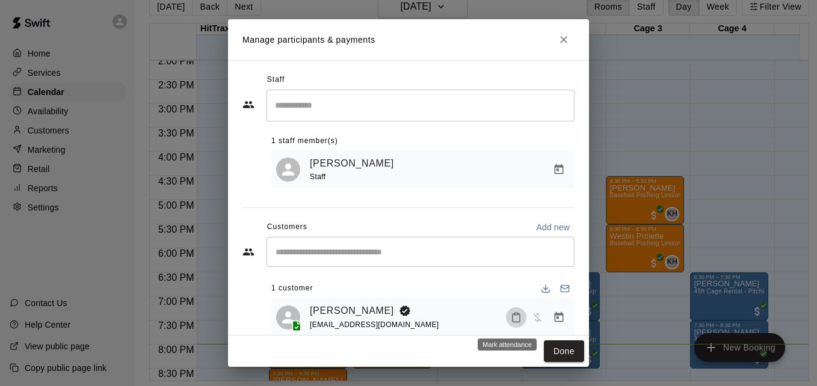
click at [511, 321] on icon "Mark attendance" at bounding box center [516, 317] width 11 height 11
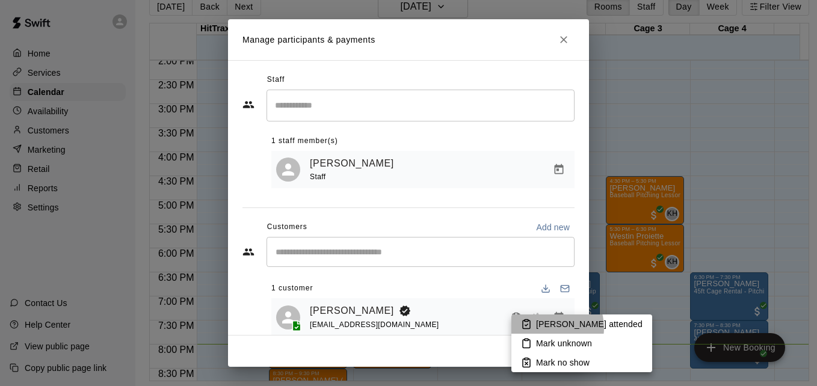
click at [547, 328] on p "[PERSON_NAME] attended" at bounding box center [589, 324] width 107 height 12
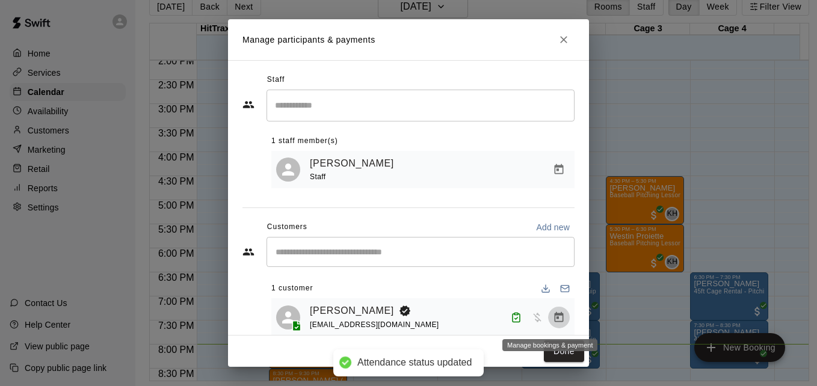
click at [553, 319] on icon "Manage bookings & payment" at bounding box center [559, 318] width 12 height 12
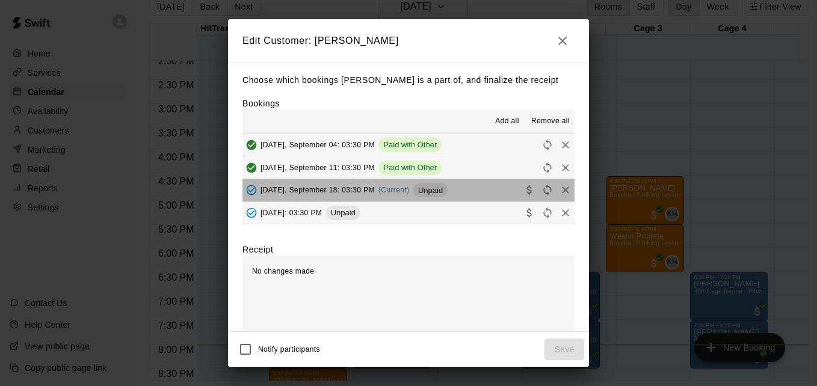
click at [478, 201] on button "[DATE], September 18: 03:30 PM (Current) Unpaid" at bounding box center [409, 190] width 332 height 22
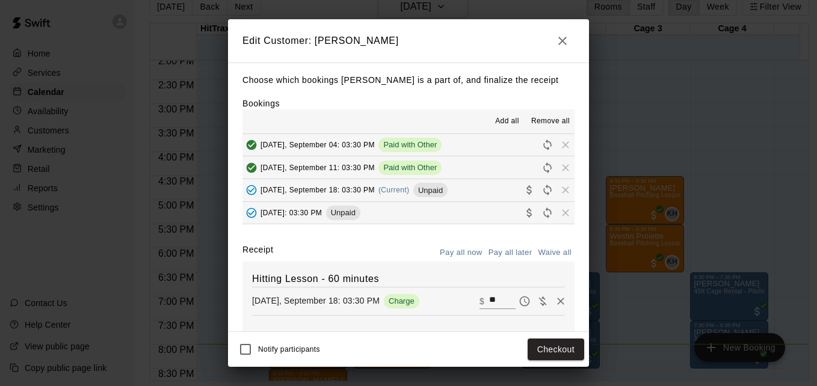
click at [491, 303] on input "**" at bounding box center [502, 302] width 26 height 16
type input "**"
click at [557, 346] on button "Checkout" at bounding box center [556, 350] width 57 height 22
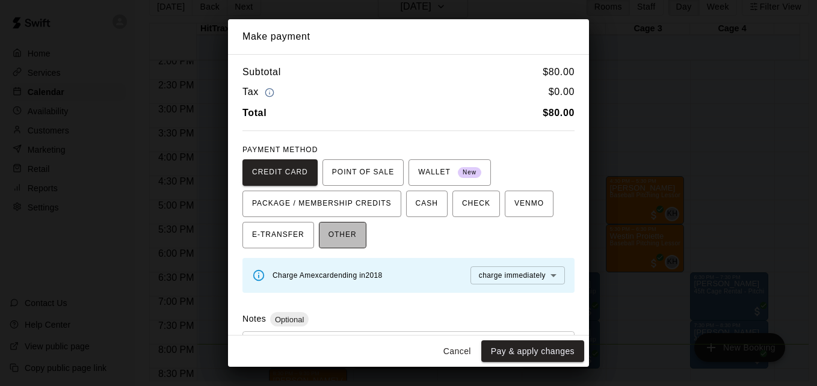
click at [344, 234] on span "OTHER" at bounding box center [343, 235] width 28 height 19
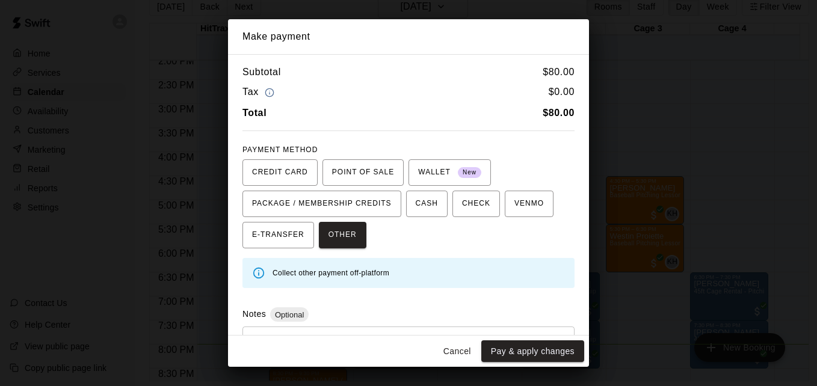
click at [350, 326] on div "Notes Optional * ​" at bounding box center [409, 345] width 332 height 75
click at [349, 334] on div "* ​" at bounding box center [409, 355] width 332 height 56
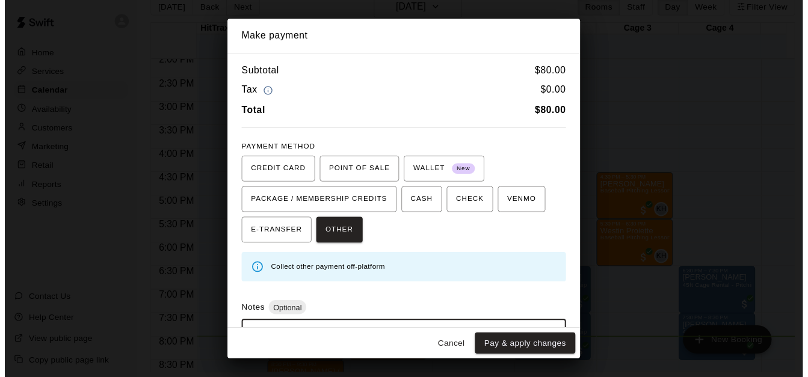
scroll to position [57, 0]
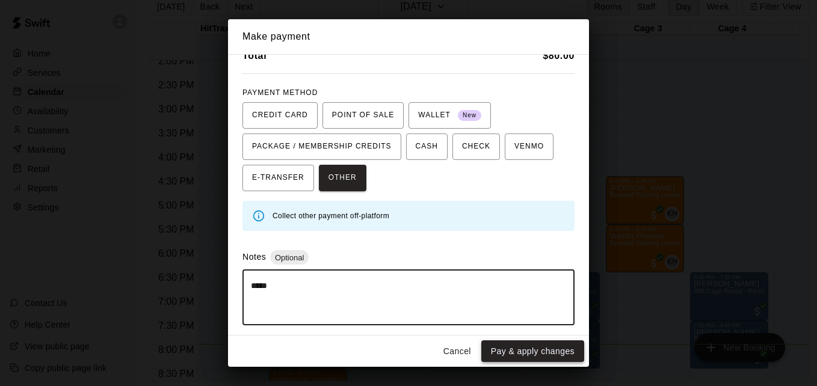
type textarea "*****"
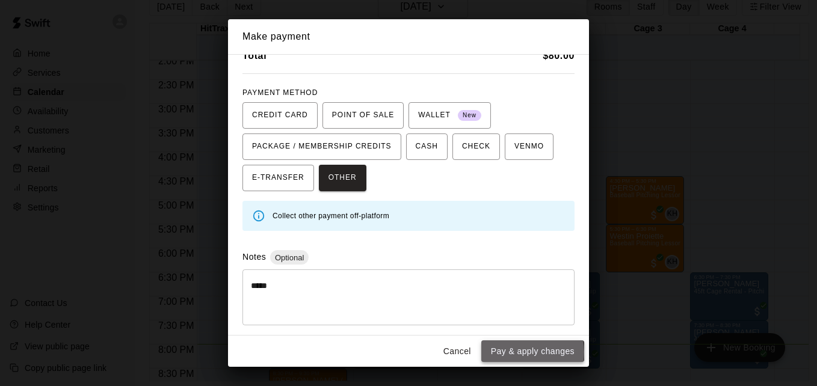
click at [523, 352] on button "Pay & apply changes" at bounding box center [533, 352] width 103 height 22
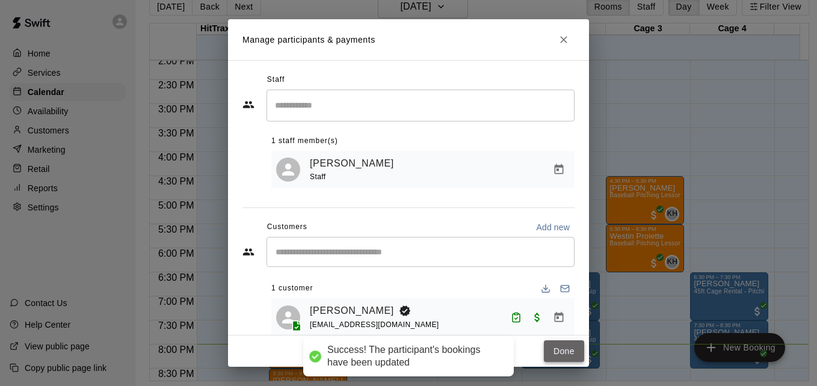
click at [554, 357] on button "Done" at bounding box center [564, 352] width 40 height 22
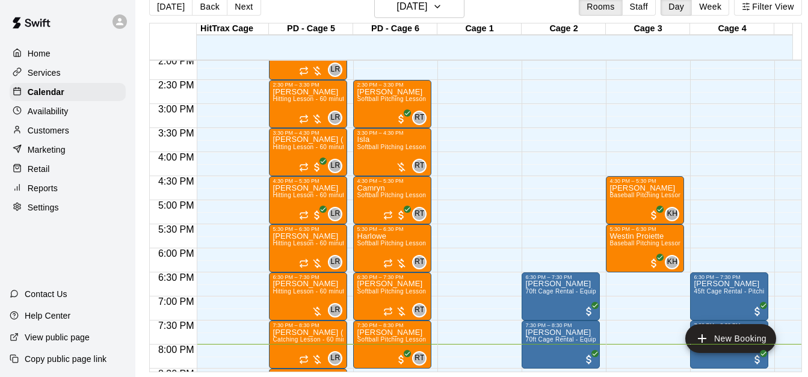
click at [156, 371] on span "8:30 PM" at bounding box center [176, 374] width 42 height 10
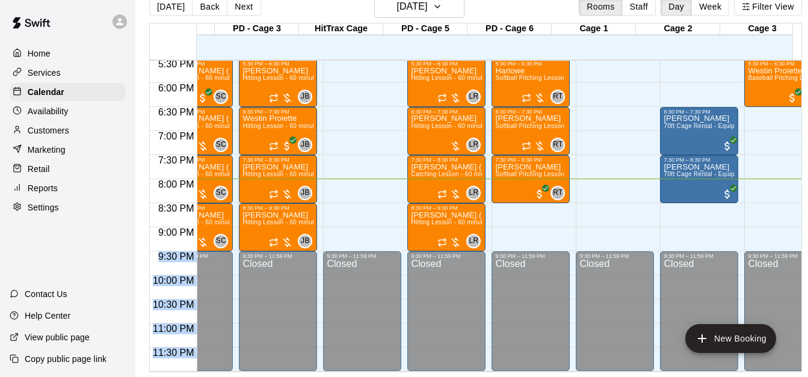
scroll to position [0, 66]
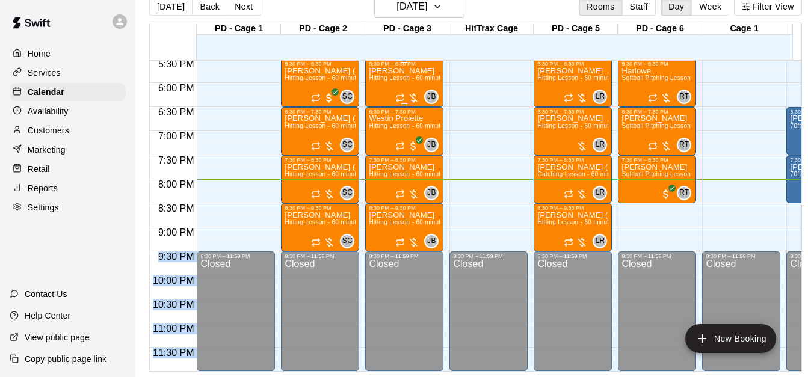
click at [394, 75] on span "Hitting Lesson - 60 minutes" at bounding box center [408, 78] width 78 height 7
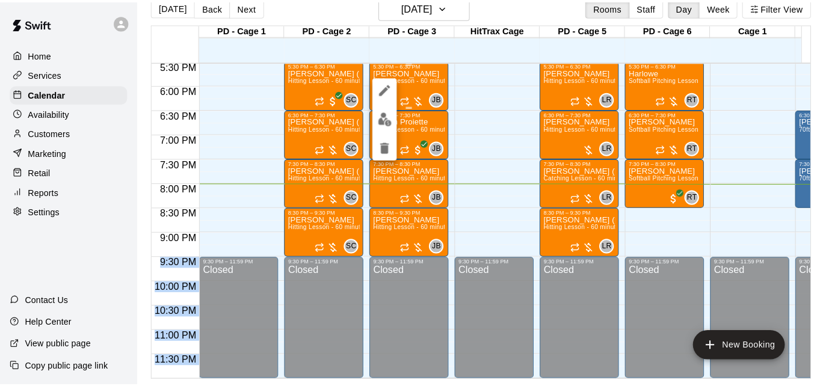
scroll to position [19, 0]
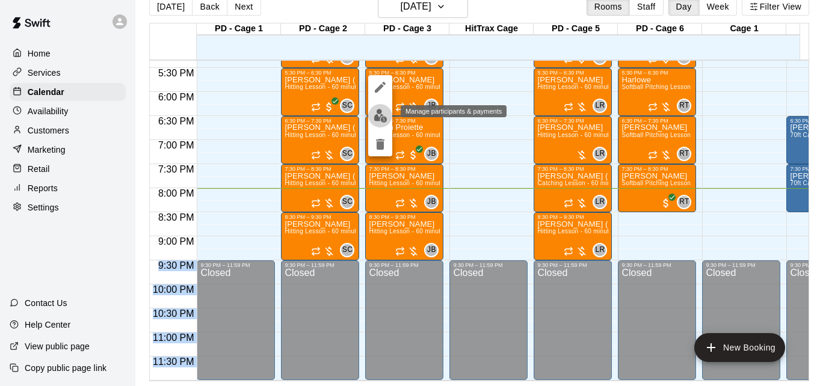
click at [379, 112] on img "edit" at bounding box center [381, 116] width 14 height 14
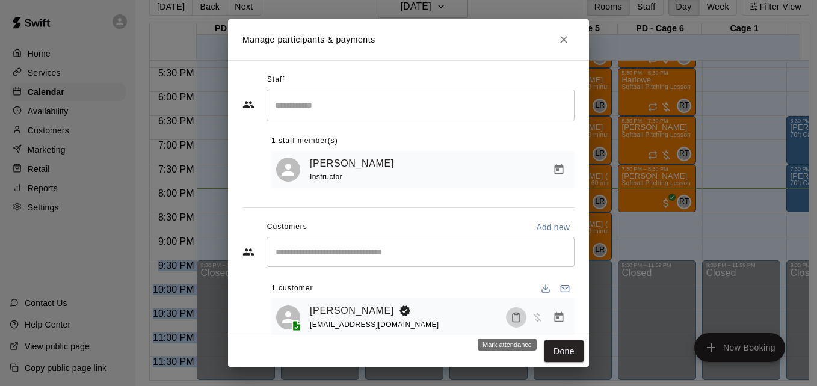
click at [515, 315] on rect "Mark attendance" at bounding box center [517, 314] width 4 height 2
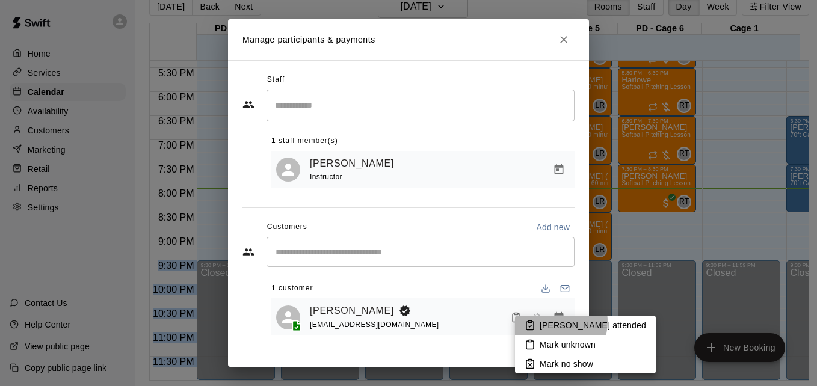
click at [551, 322] on p "[PERSON_NAME] attended" at bounding box center [593, 326] width 107 height 12
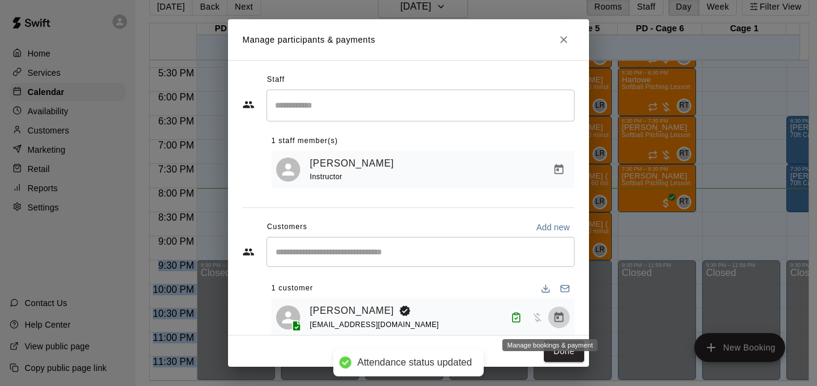
click at [553, 315] on icon "Manage bookings & payment" at bounding box center [559, 318] width 12 height 12
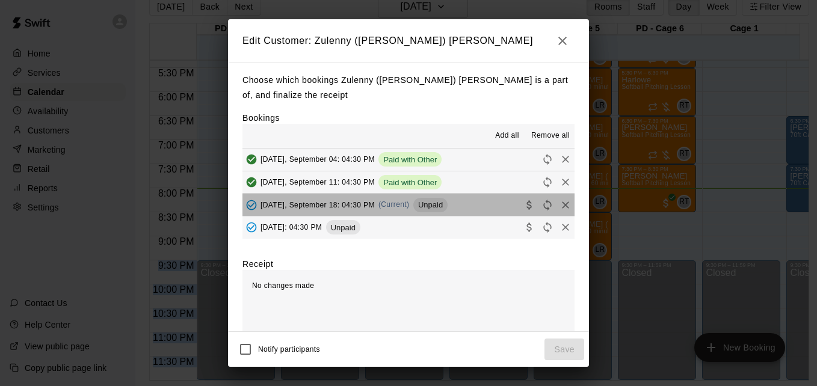
click at [461, 214] on button "[DATE], September 18: 04:30 PM (Current) Unpaid" at bounding box center [409, 205] width 332 height 22
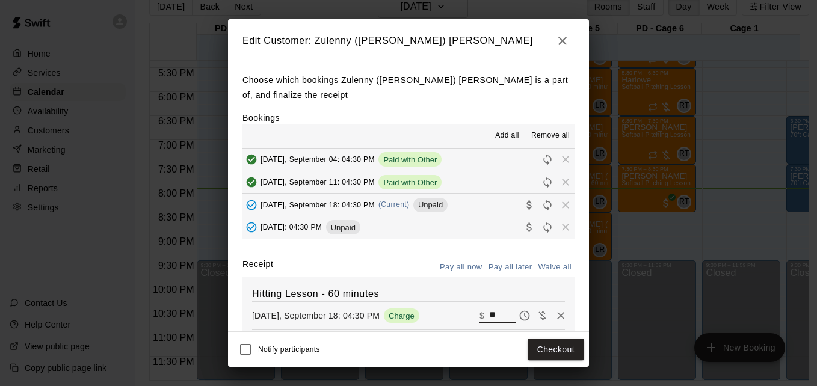
click at [489, 318] on input "**" at bounding box center [502, 316] width 26 height 16
type input "*"
type input "**"
click at [547, 347] on button "Checkout" at bounding box center [556, 350] width 57 height 22
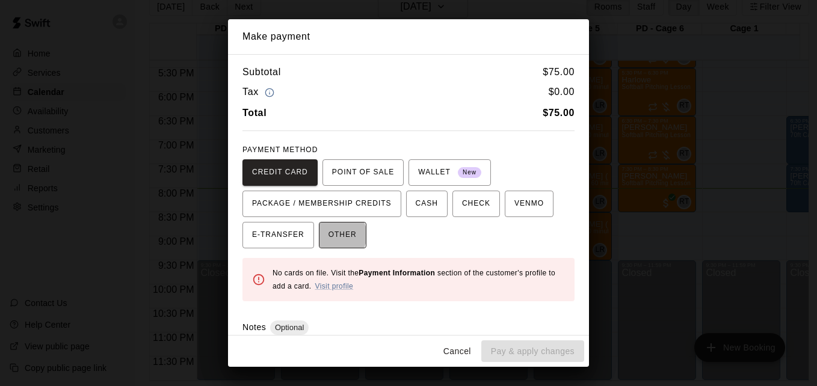
click at [332, 235] on span "OTHER" at bounding box center [343, 235] width 28 height 19
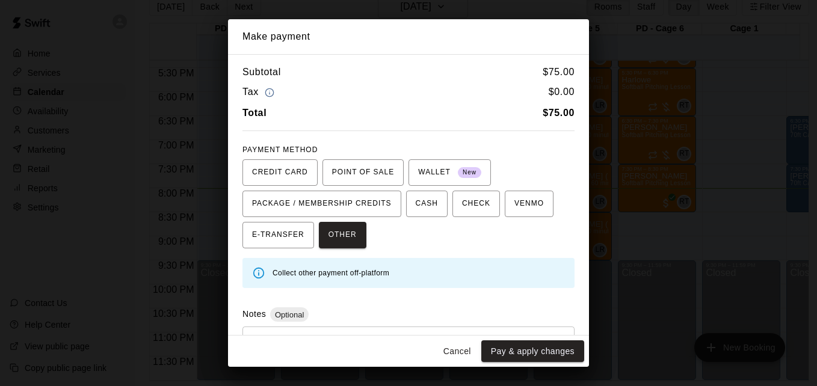
click at [361, 329] on div "* ​" at bounding box center [409, 355] width 332 height 56
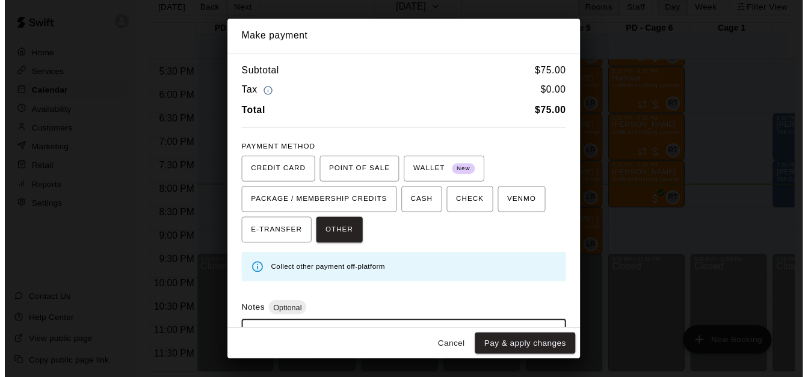
scroll to position [57, 0]
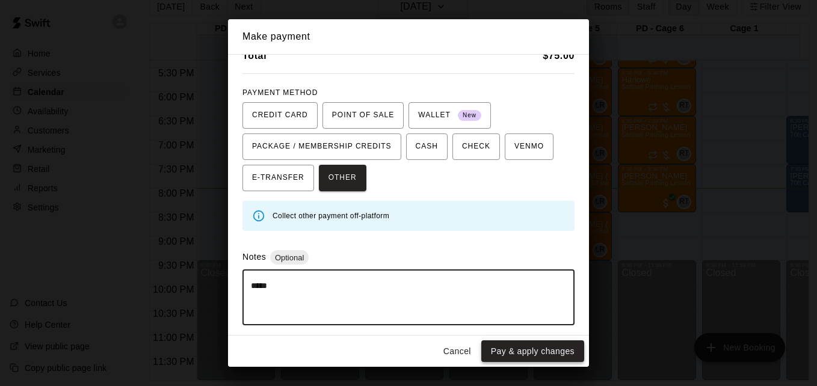
type textarea "*****"
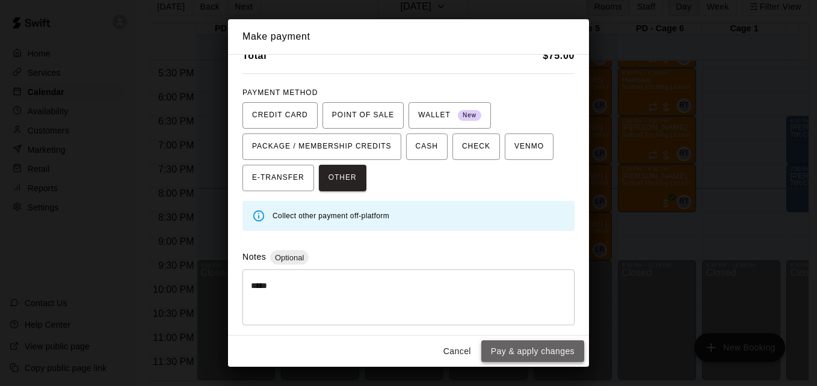
click at [535, 356] on button "Pay & apply changes" at bounding box center [533, 352] width 103 height 22
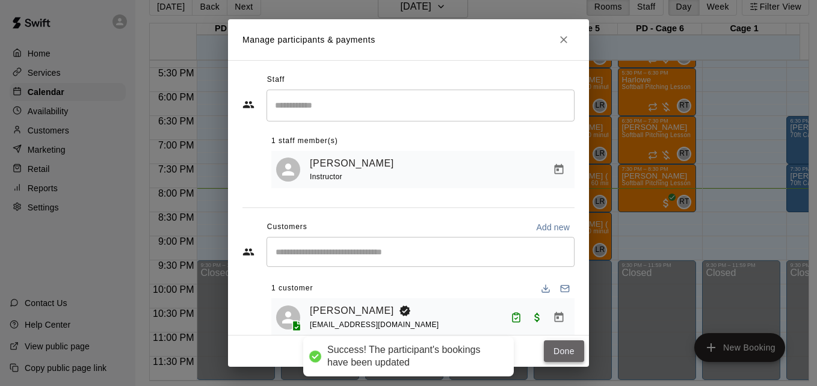
click at [560, 352] on button "Done" at bounding box center [564, 352] width 40 height 22
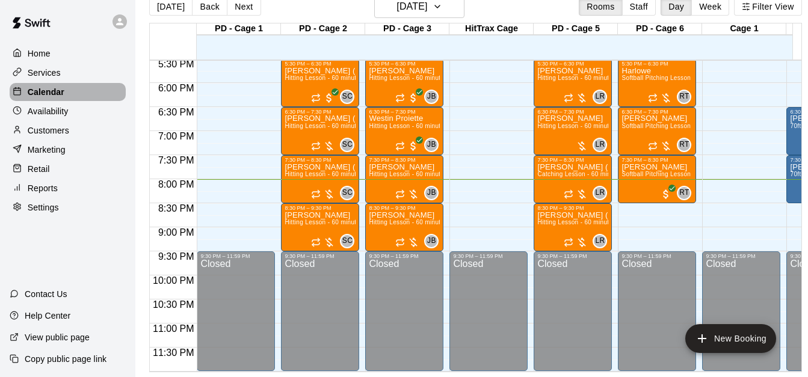
click at [102, 92] on div "Calendar" at bounding box center [68, 92] width 116 height 18
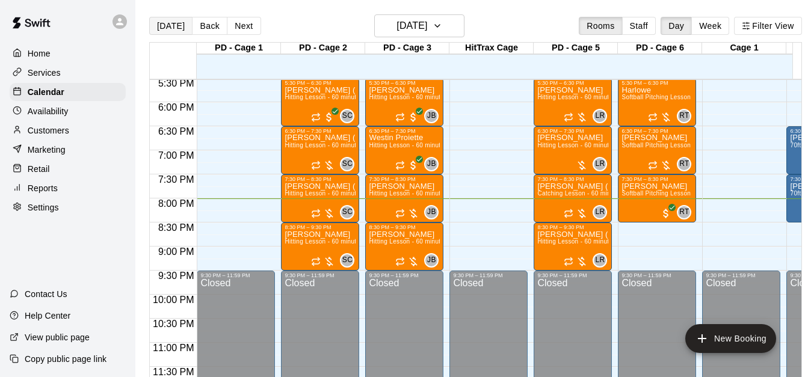
click at [171, 6] on main "[DATE] Back [DATE][DATE] Rooms Staff Day Week Filter View PD - Cage 1 18 Thu PD…" at bounding box center [475, 198] width 681 height 397
